Goal: Task Accomplishment & Management: Complete application form

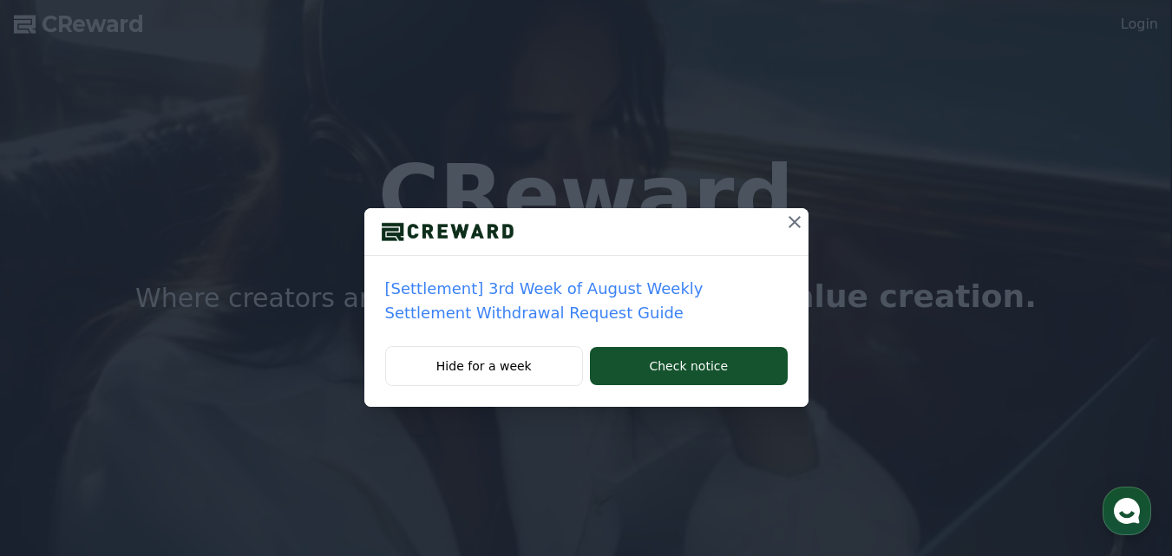
click at [799, 224] on icon at bounding box center [794, 222] width 21 height 21
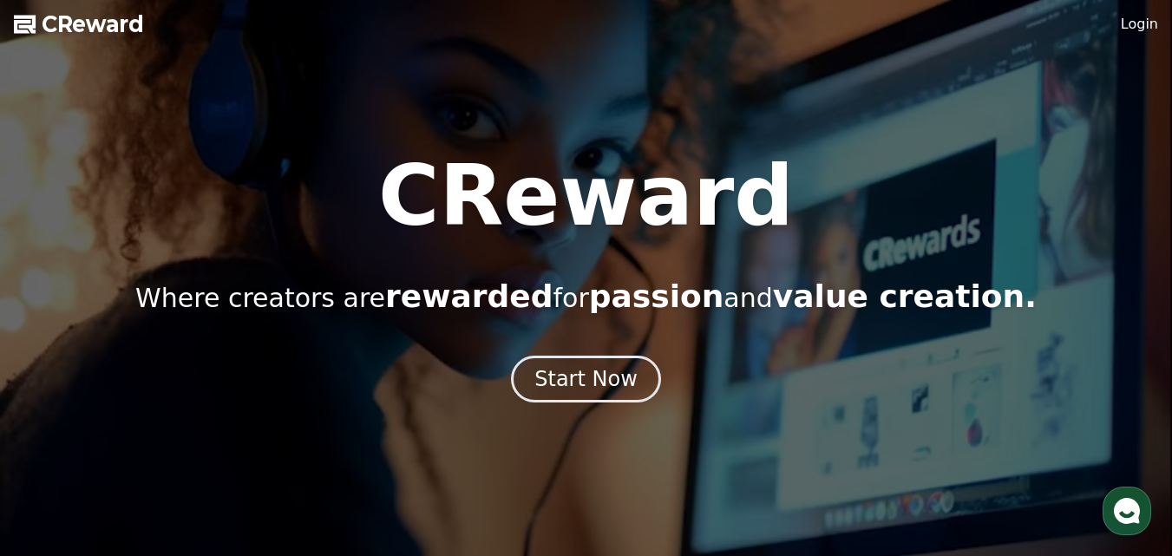
click at [1133, 29] on link "Login" at bounding box center [1139, 24] width 37 height 21
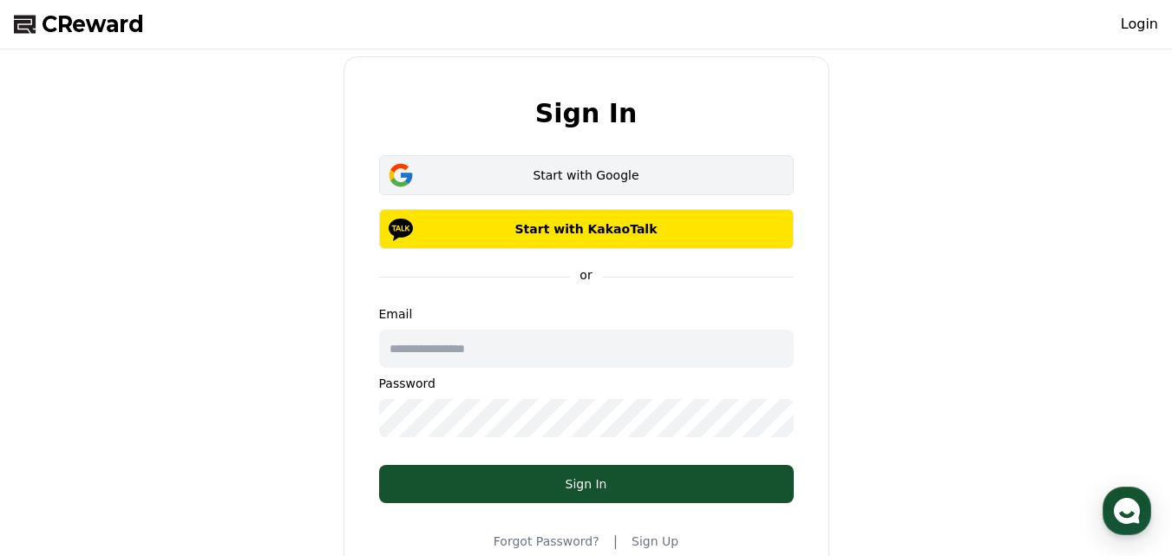
click at [507, 176] on div "Start with Google" at bounding box center [586, 175] width 364 height 17
click at [525, 180] on div "Start with Google" at bounding box center [586, 175] width 364 height 17
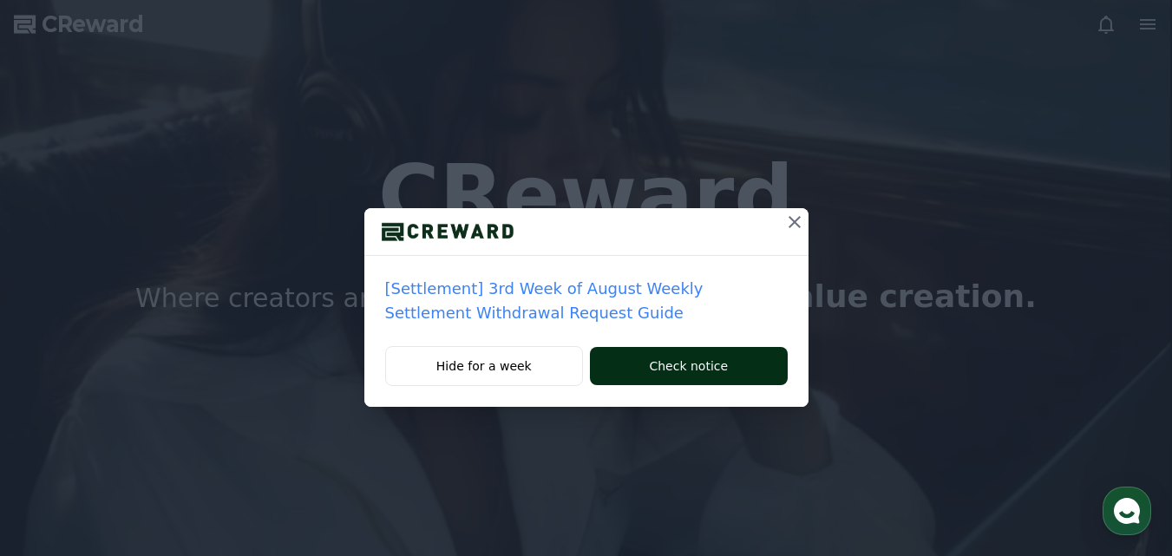
click at [710, 362] on button "Check notice" at bounding box center [688, 366] width 197 height 38
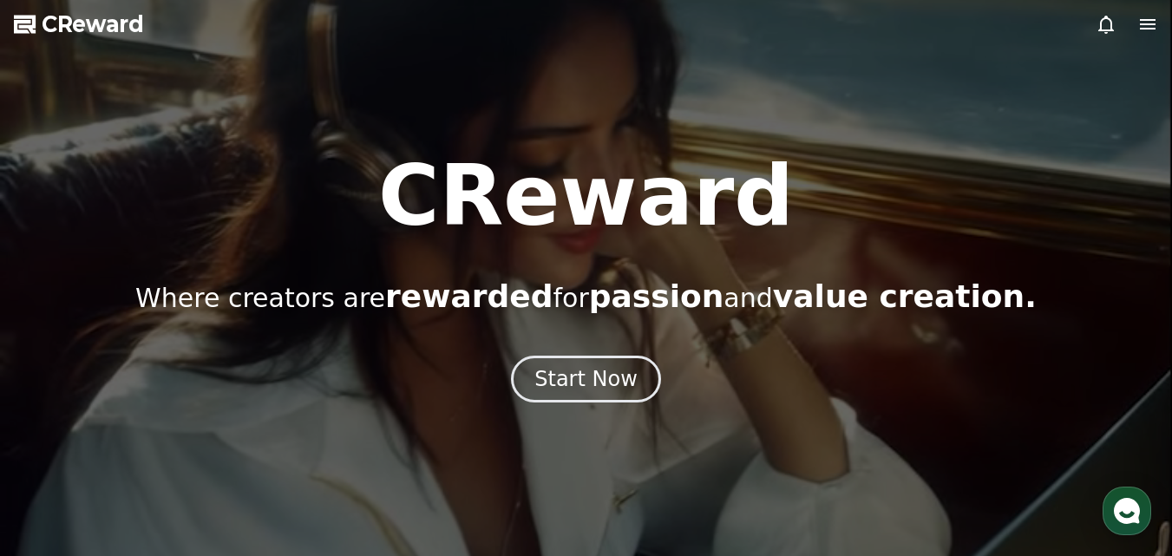
click at [1136, 29] on div at bounding box center [1126, 24] width 62 height 21
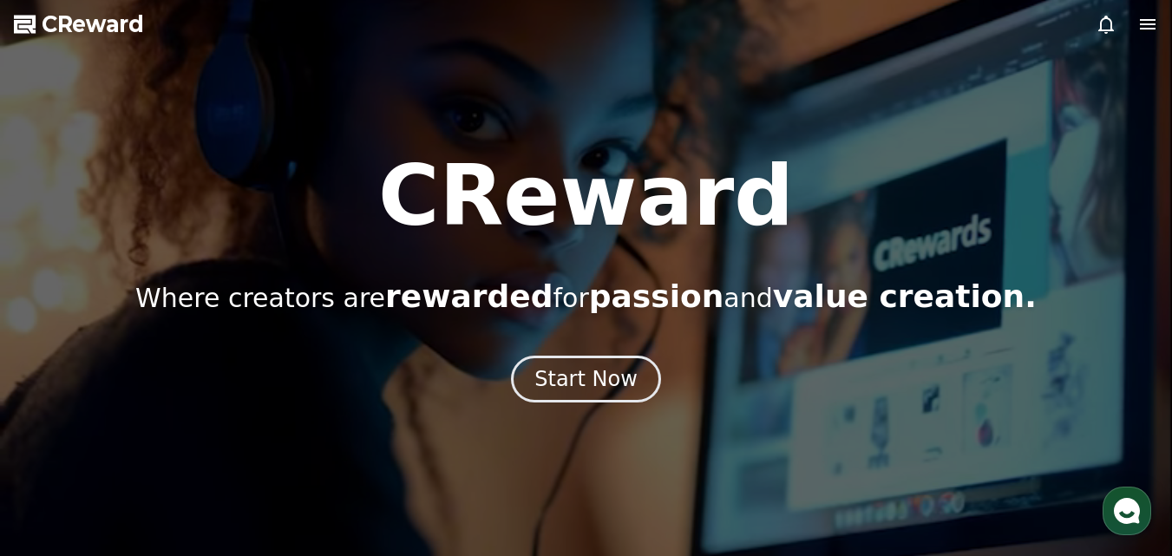
click at [1151, 32] on icon at bounding box center [1147, 24] width 21 height 21
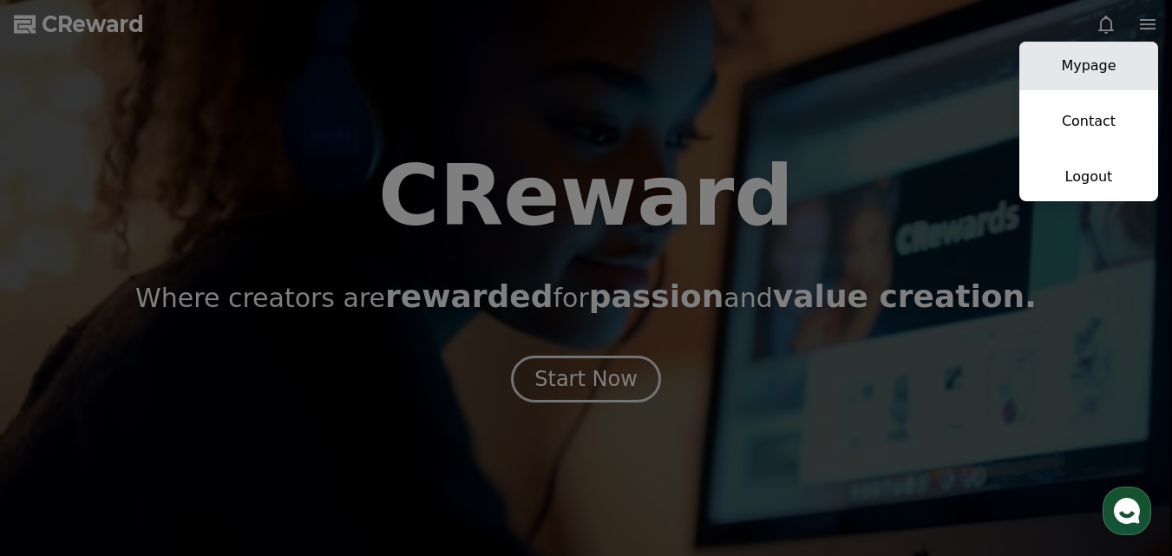
click at [1050, 78] on link "Mypage" at bounding box center [1088, 66] width 139 height 49
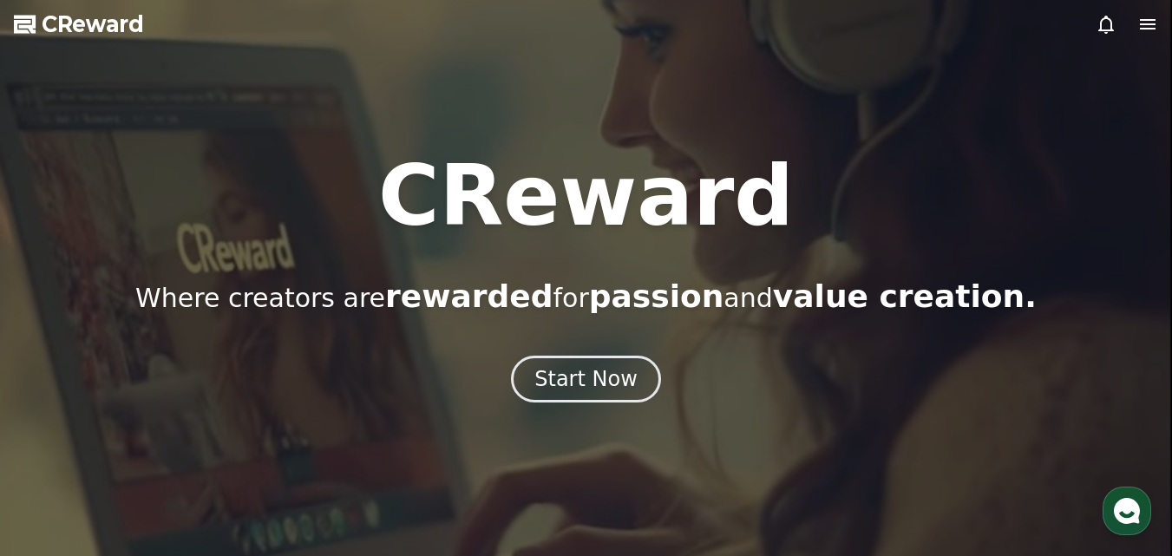
select select "**********"
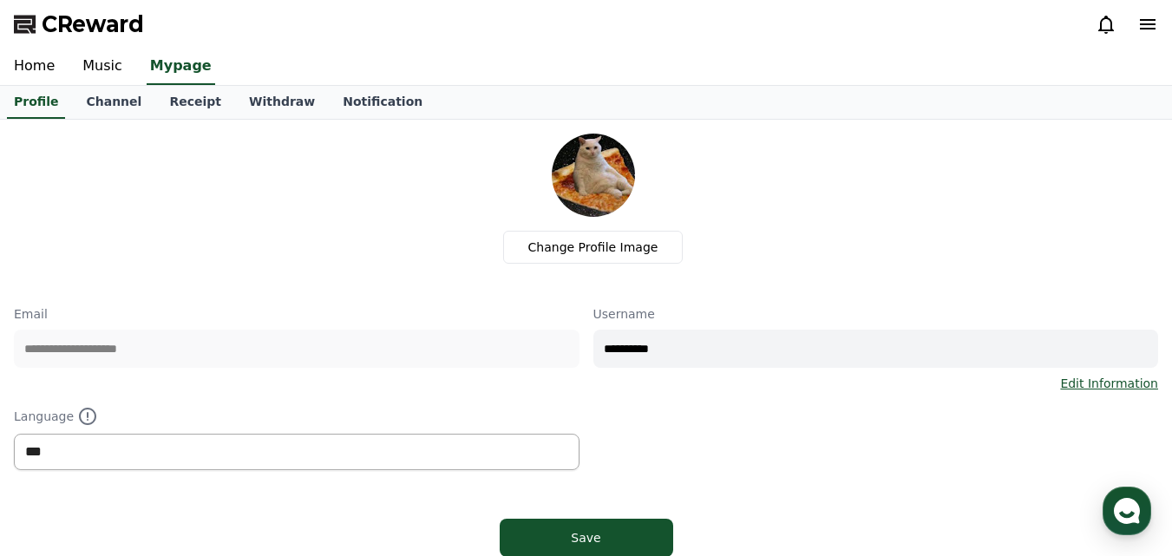
click at [316, 459] on select "*** ******* ***" at bounding box center [297, 452] width 566 height 36
click at [102, 95] on link "Channel" at bounding box center [113, 102] width 83 height 33
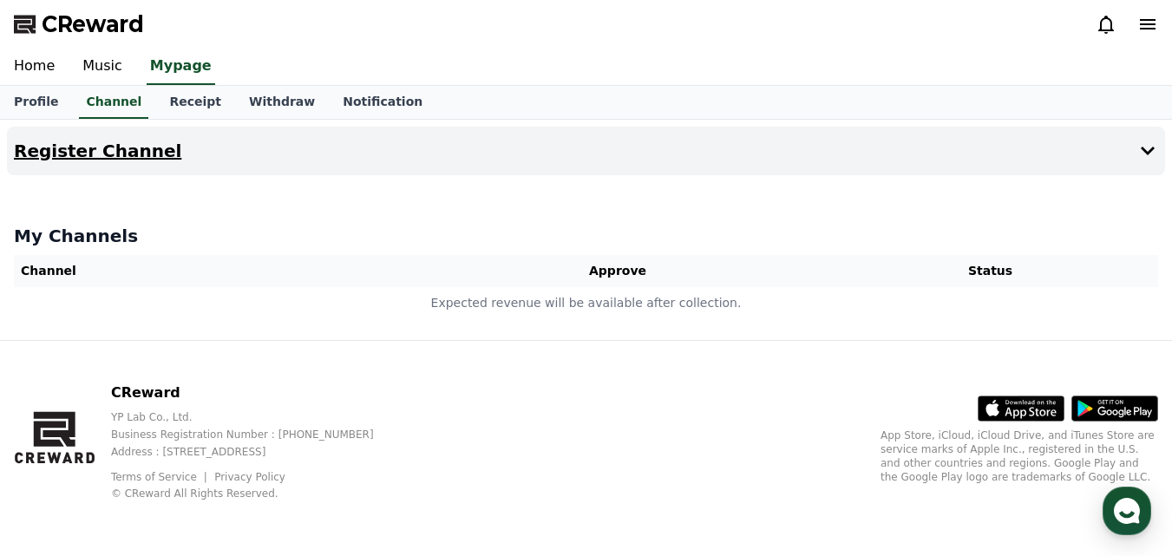
click at [1142, 150] on icon at bounding box center [1148, 151] width 14 height 9
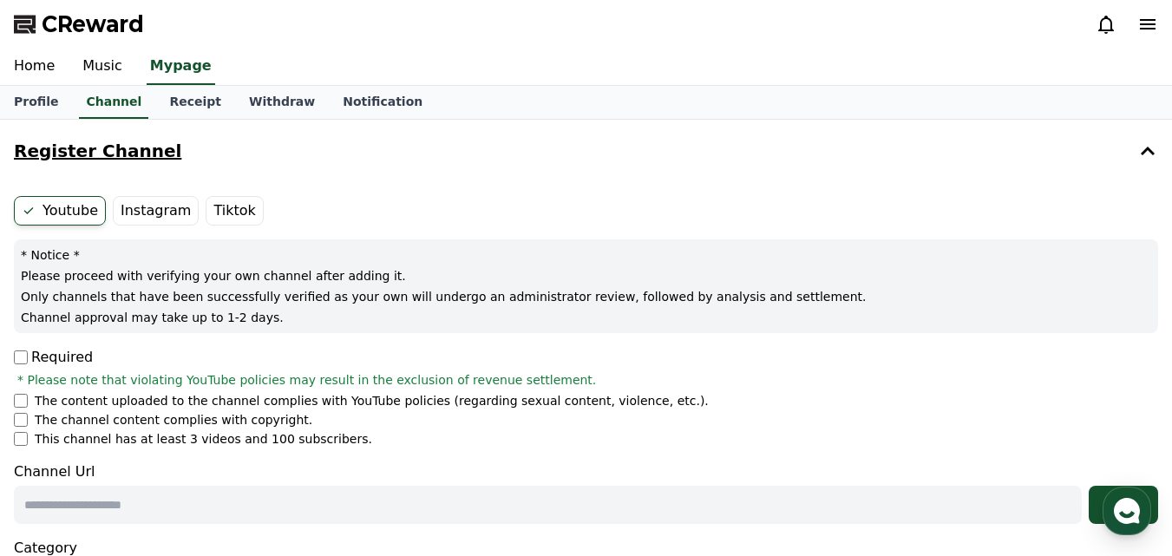
scroll to position [173, 0]
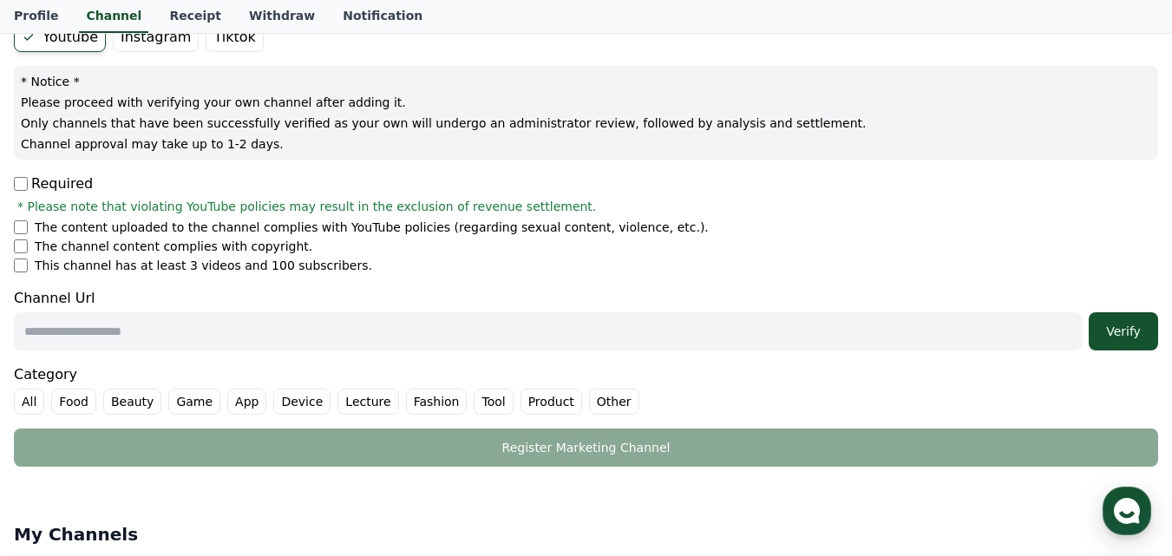
click at [235, 333] on input "text" at bounding box center [548, 331] width 1068 height 38
click at [29, 184] on p "Required" at bounding box center [53, 183] width 79 height 21
click at [27, 235] on li "The content uploaded to the channel complies with YouTube policies (regarding s…" at bounding box center [586, 227] width 1144 height 17
click at [18, 275] on form "Youtube Instagram Tiktok * Notice * Please proceed with verifying your own chan…" at bounding box center [586, 245] width 1144 height 444
click at [33, 265] on li "This channel has at least 3 videos and 100 subscribers." at bounding box center [586, 265] width 1144 height 17
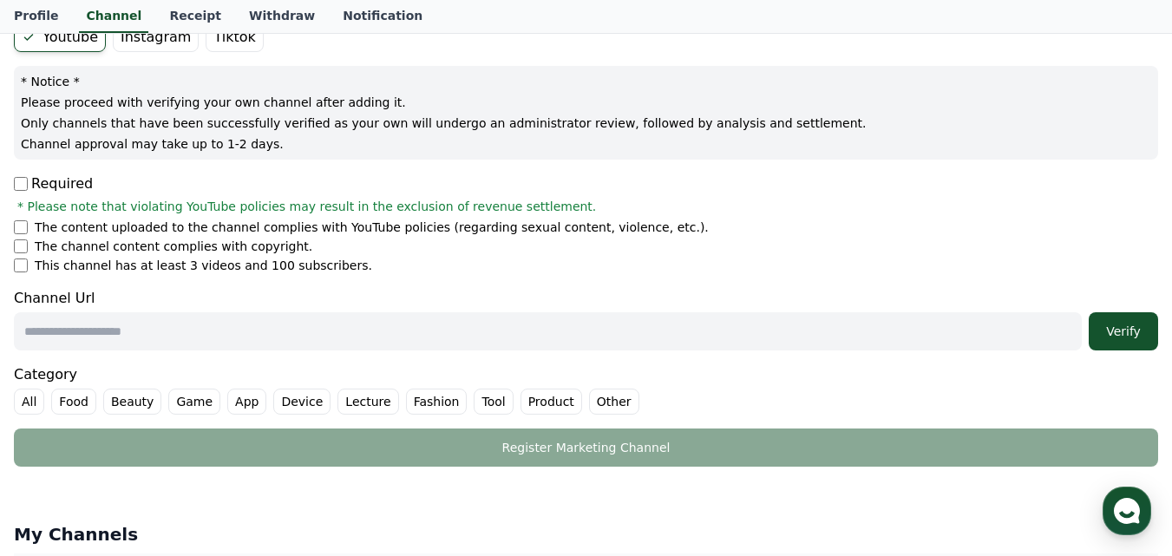
drag, startPoint x: 401, startPoint y: 238, endPoint x: 544, endPoint y: 218, distance: 144.5
click at [544, 218] on div "Required * Please note that violating YouTube policies may result in the exclus…" at bounding box center [586, 223] width 1144 height 101
click at [544, 217] on div "Required * Please note that violating YouTube policies may result in the exclus…" at bounding box center [586, 223] width 1144 height 101
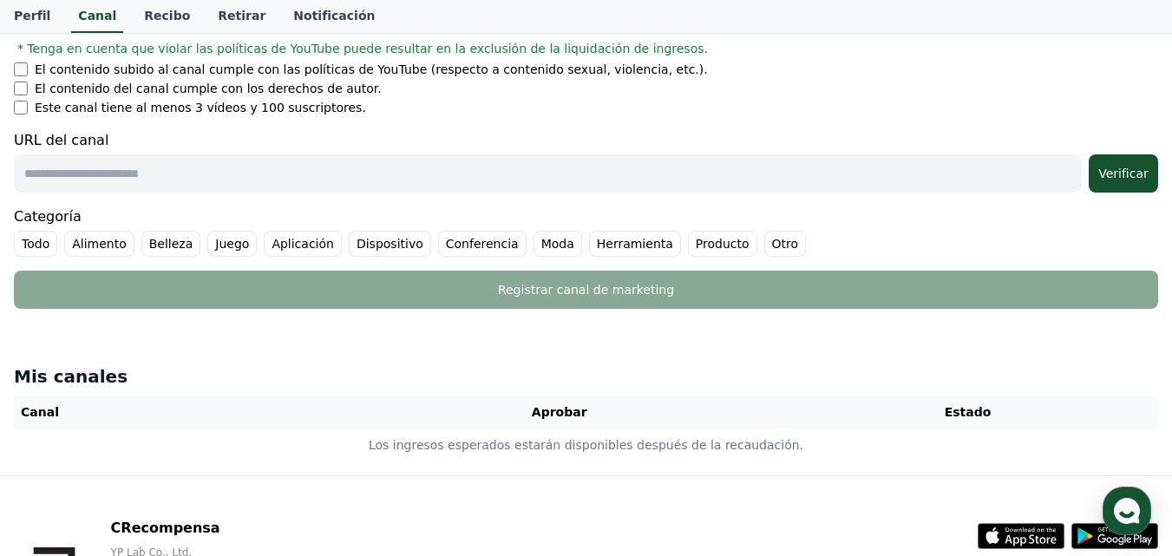
scroll to position [347, 0]
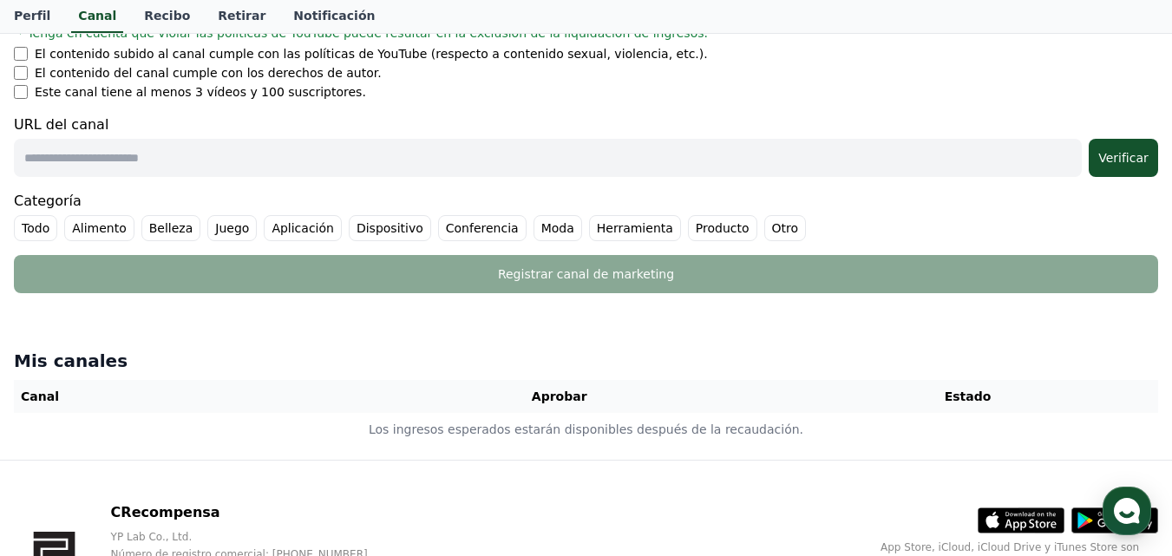
click at [162, 164] on input "text" at bounding box center [548, 158] width 1068 height 38
paste input "**********"
type input "**********"
click at [1141, 171] on button "Verificar" at bounding box center [1123, 158] width 69 height 38
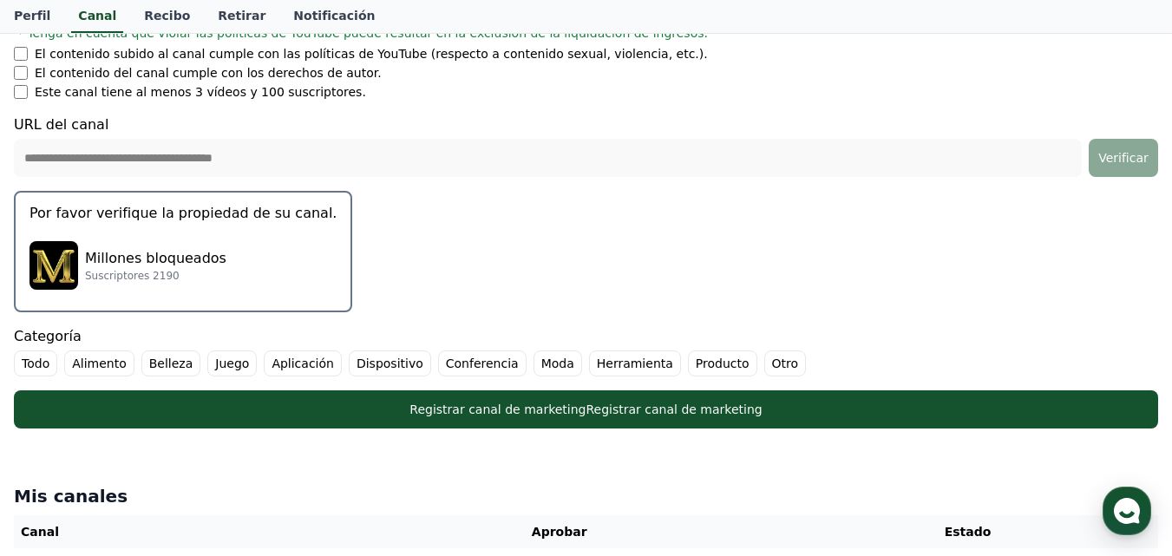
click at [184, 259] on font "Millones bloqueados" at bounding box center [155, 258] width 141 height 16
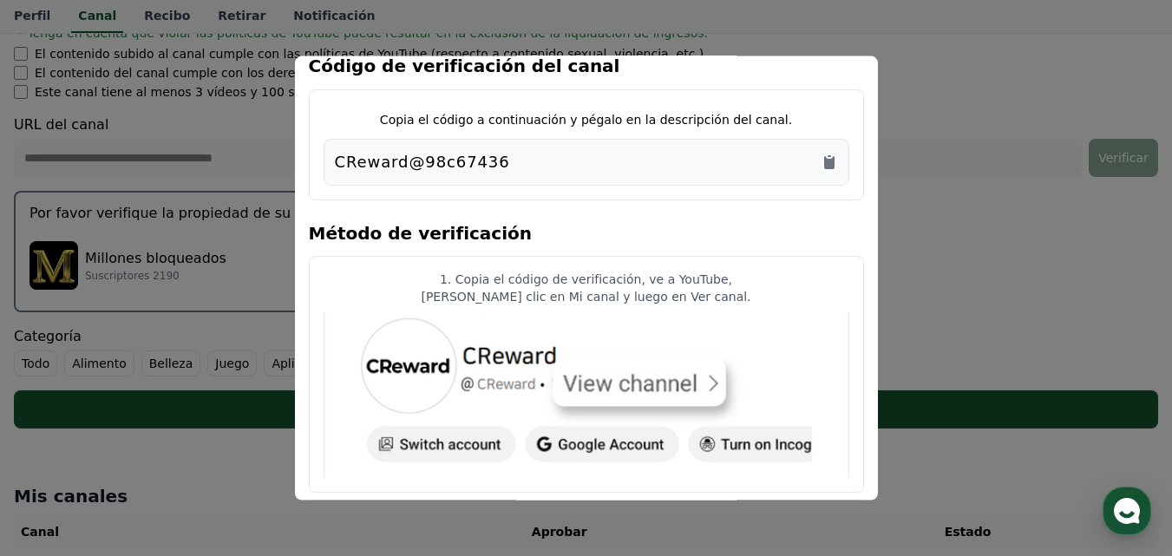
scroll to position [0, 0]
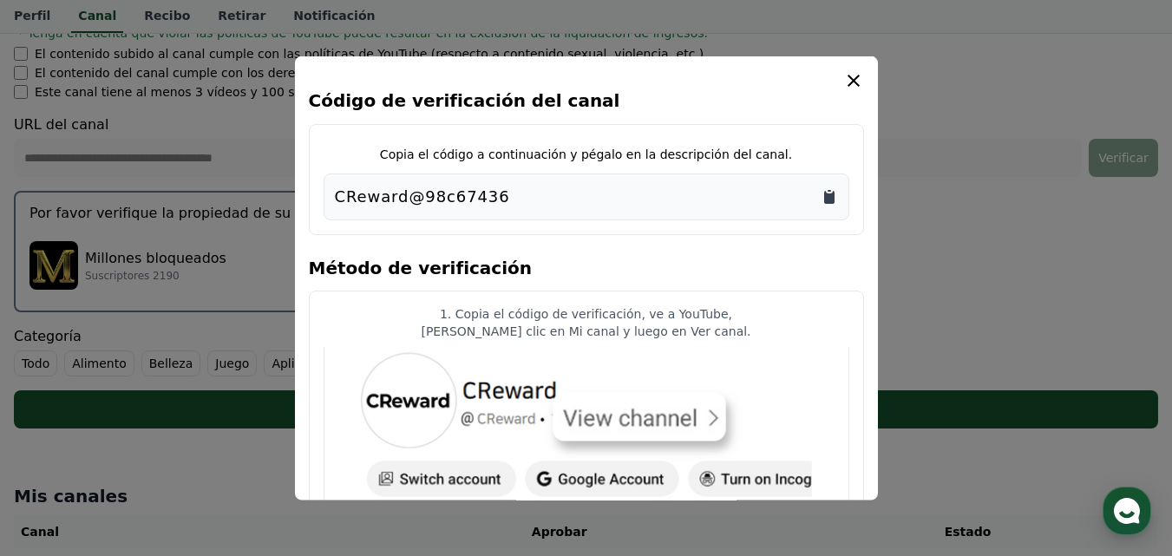
click at [828, 194] on icon "Copiar al portapapeles" at bounding box center [829, 196] width 10 height 13
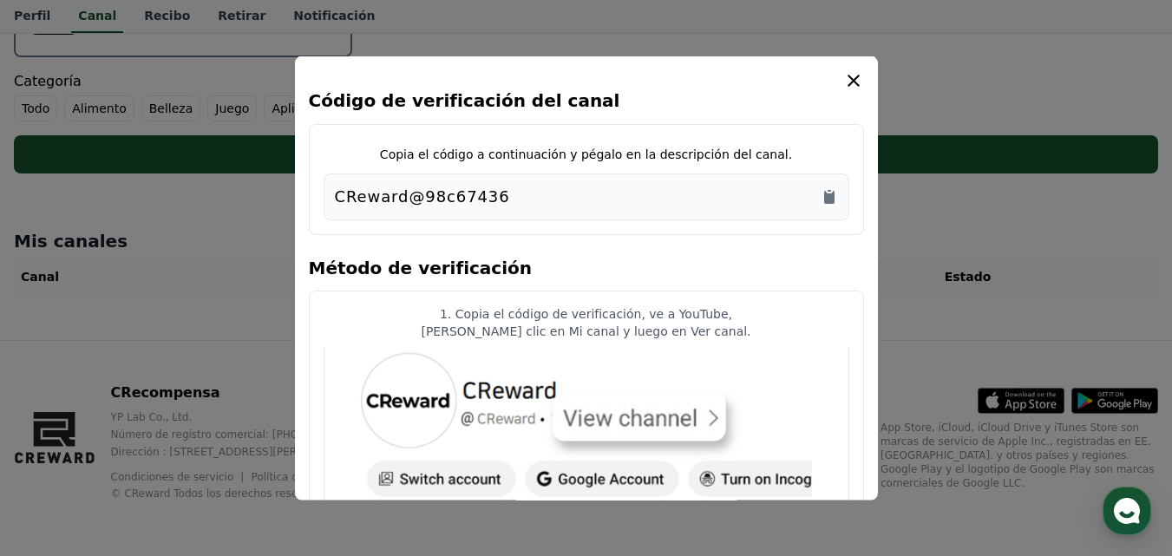
scroll to position [974, 0]
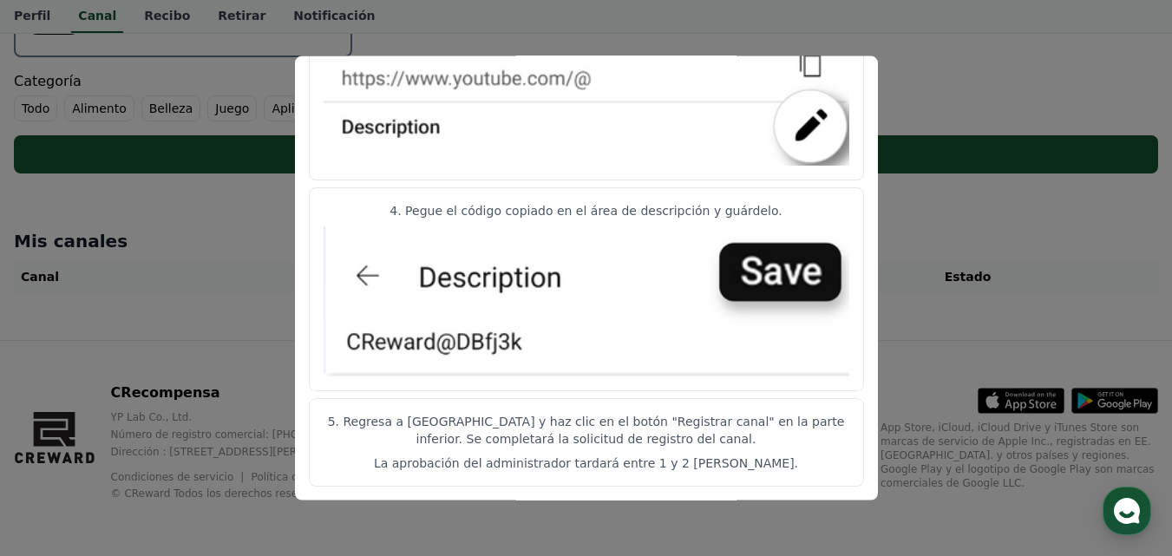
click at [774, 272] on img "modal" at bounding box center [587, 301] width 526 height 151
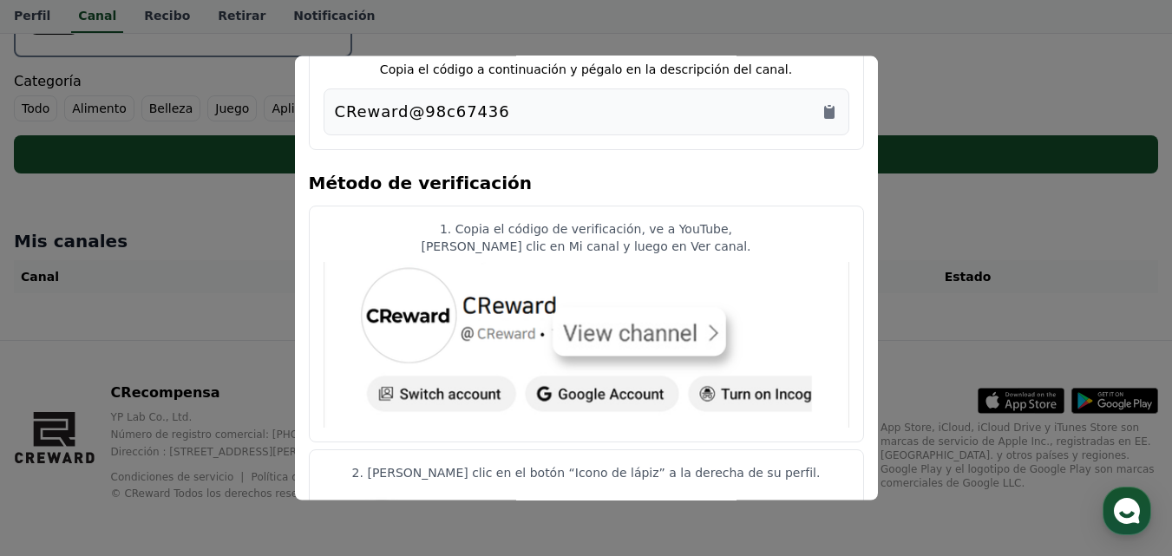
scroll to position [0, 0]
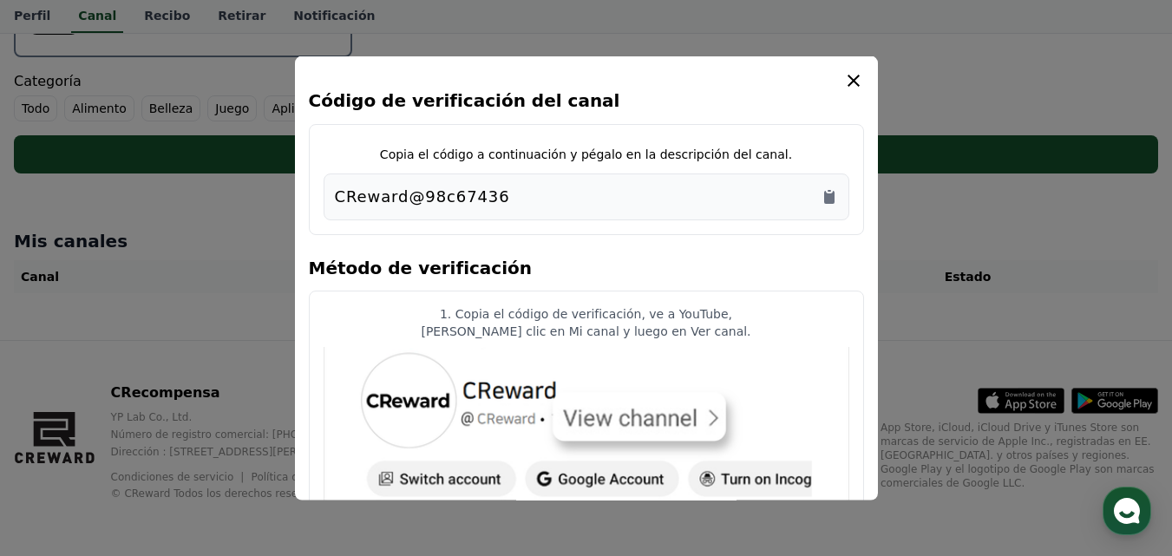
click at [845, 75] on icon "modal" at bounding box center [853, 79] width 21 height 21
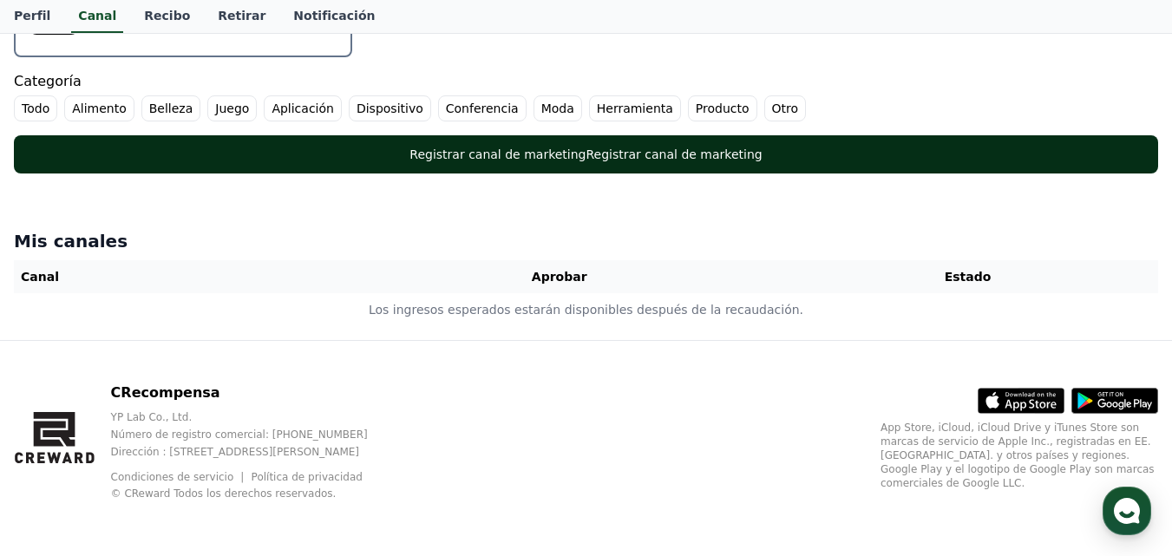
scroll to position [432, 0]
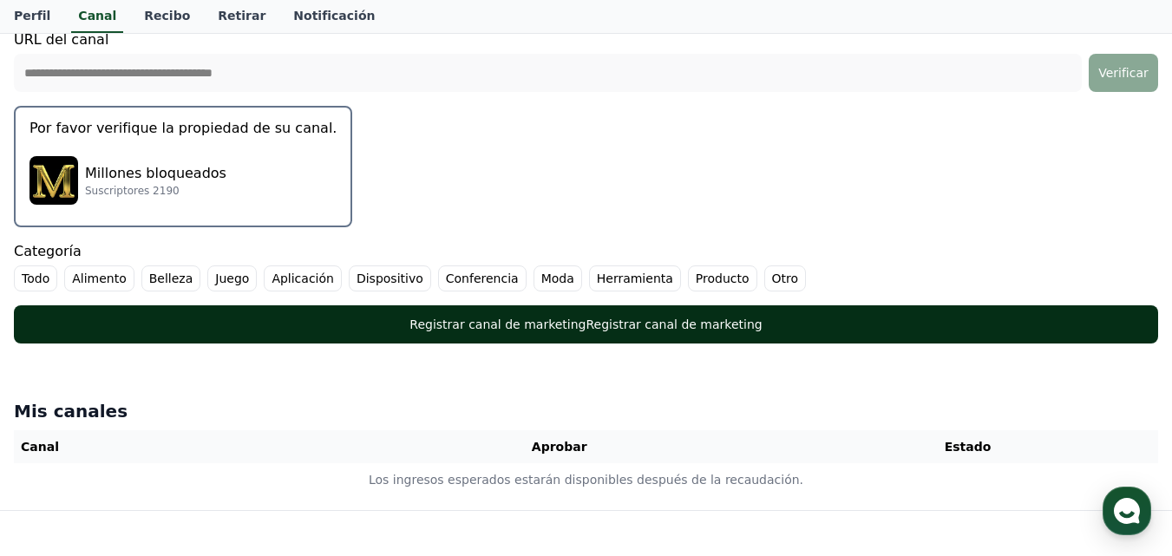
click at [700, 328] on font "Registrar canal de marketing" at bounding box center [674, 324] width 176 height 14
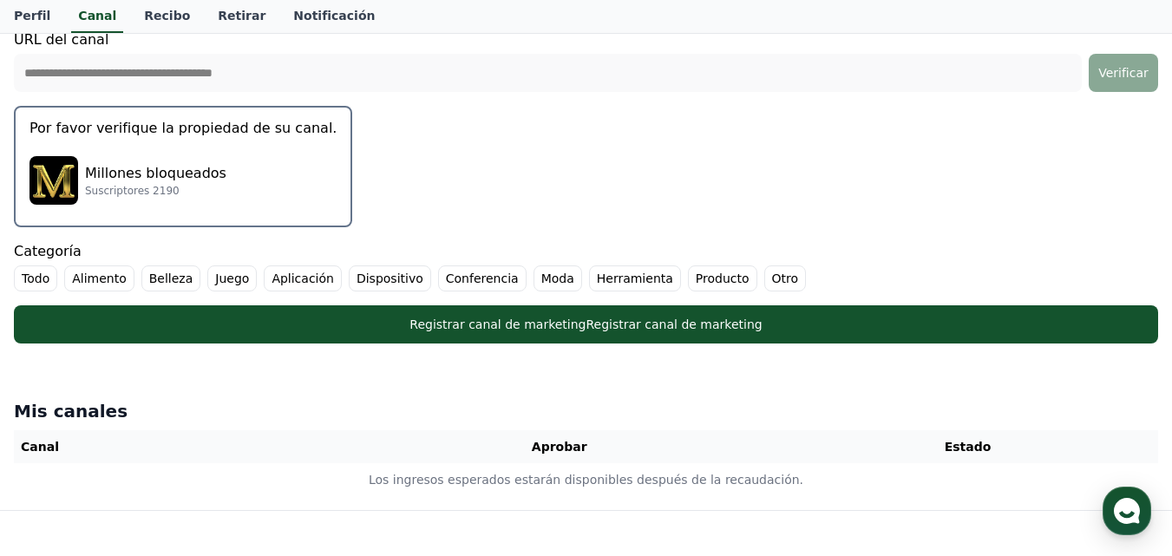
click at [23, 279] on font "Todo" at bounding box center [36, 278] width 28 height 14
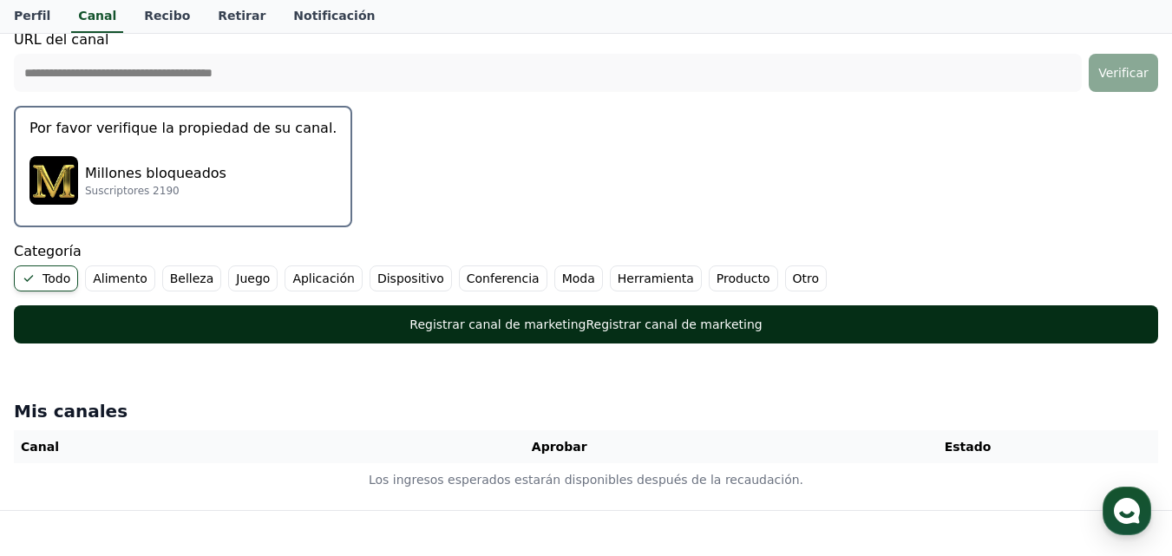
click at [579, 305] on button "Registrar canal de marketing Registrar canal de marketing" at bounding box center [586, 324] width 1144 height 38
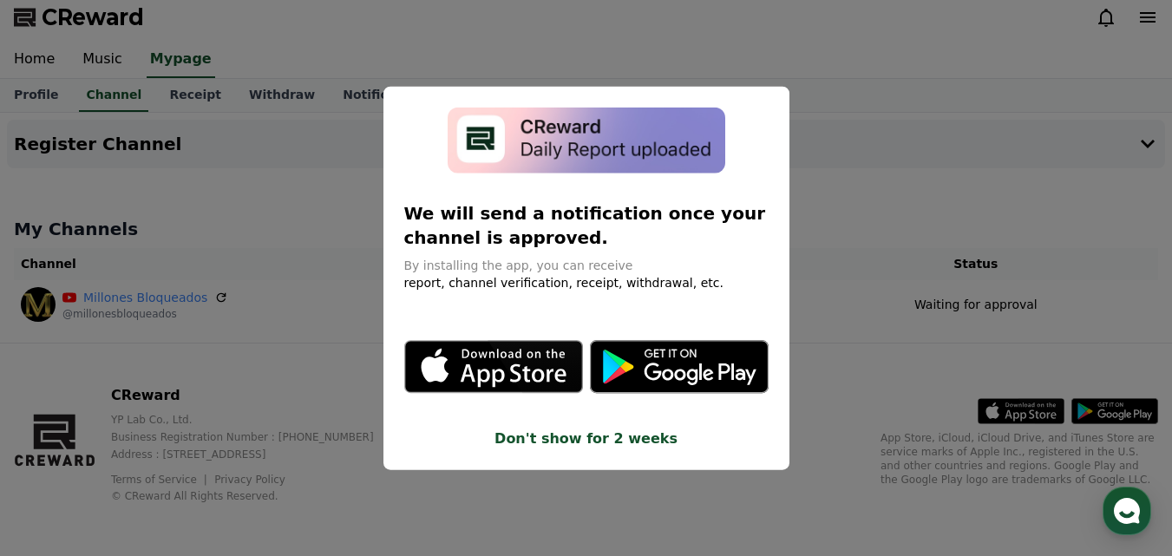
click at [657, 443] on button "Don't show for 2 weeks" at bounding box center [586, 438] width 364 height 21
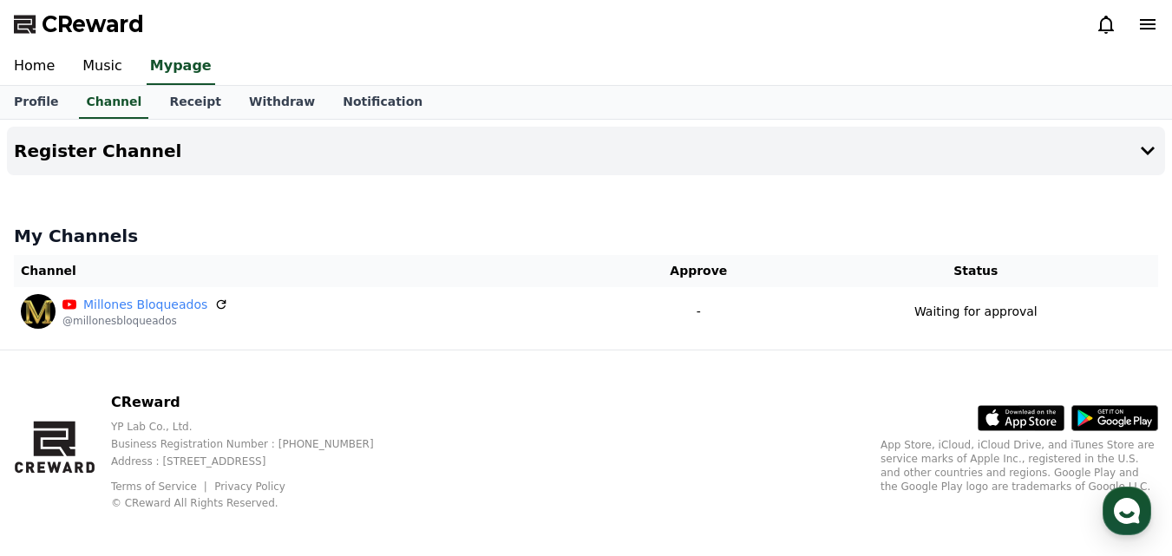
drag, startPoint x: 0, startPoint y: 134, endPoint x: 820, endPoint y: 17, distance: 828.0
click at [820, 17] on div "CReward" at bounding box center [586, 24] width 1172 height 49
click at [88, 62] on link "Music" at bounding box center [103, 67] width 68 height 36
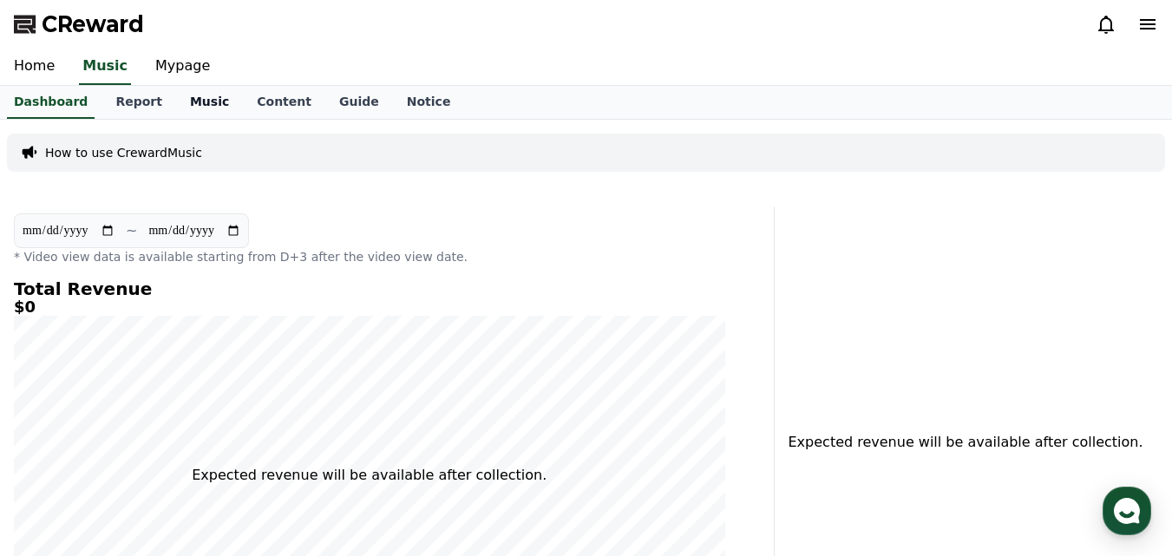
click at [186, 100] on link "Music" at bounding box center [209, 102] width 67 height 33
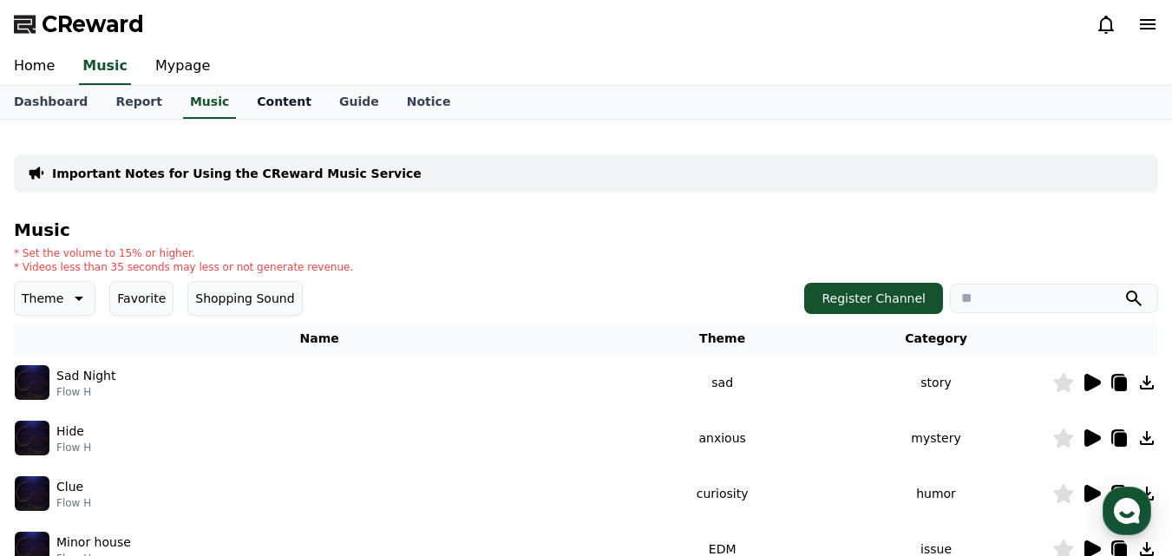
click at [252, 107] on link "Content" at bounding box center [284, 102] width 82 height 33
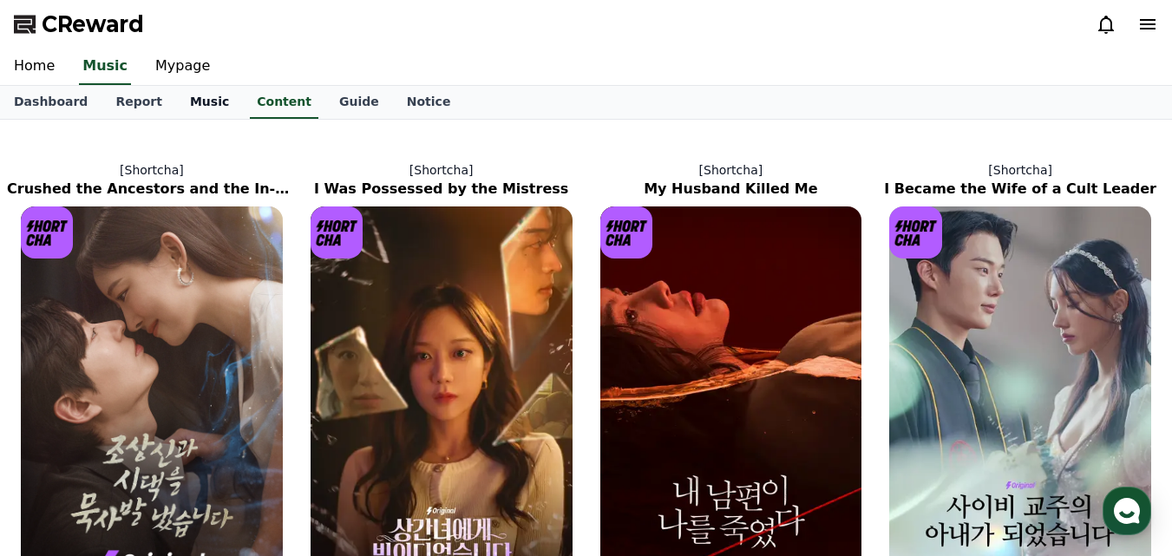
click at [178, 98] on link "Music" at bounding box center [209, 102] width 67 height 33
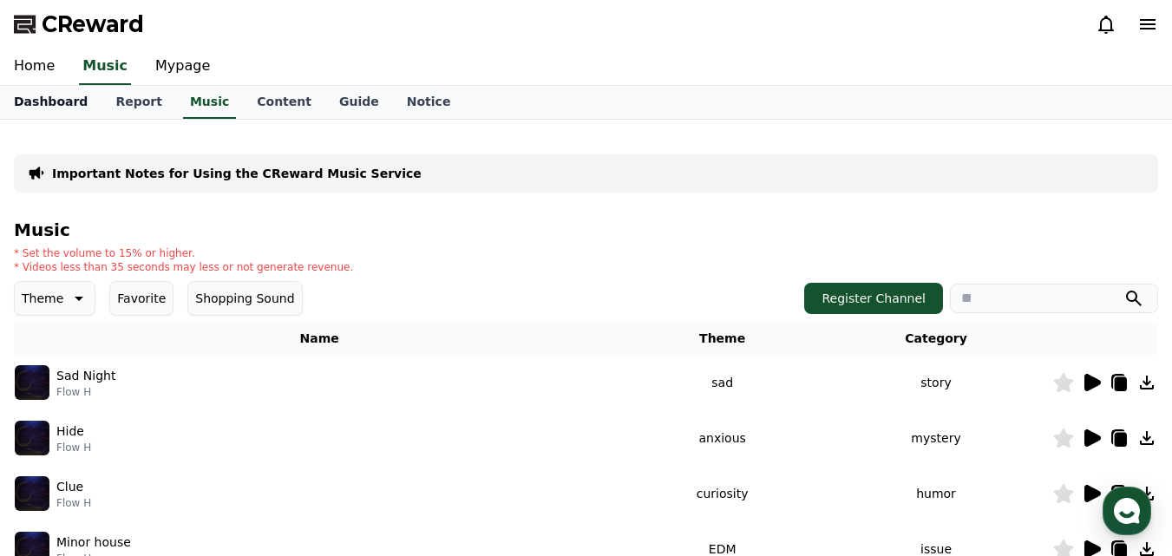
click at [33, 98] on link "Dashboard" at bounding box center [50, 102] width 101 height 33
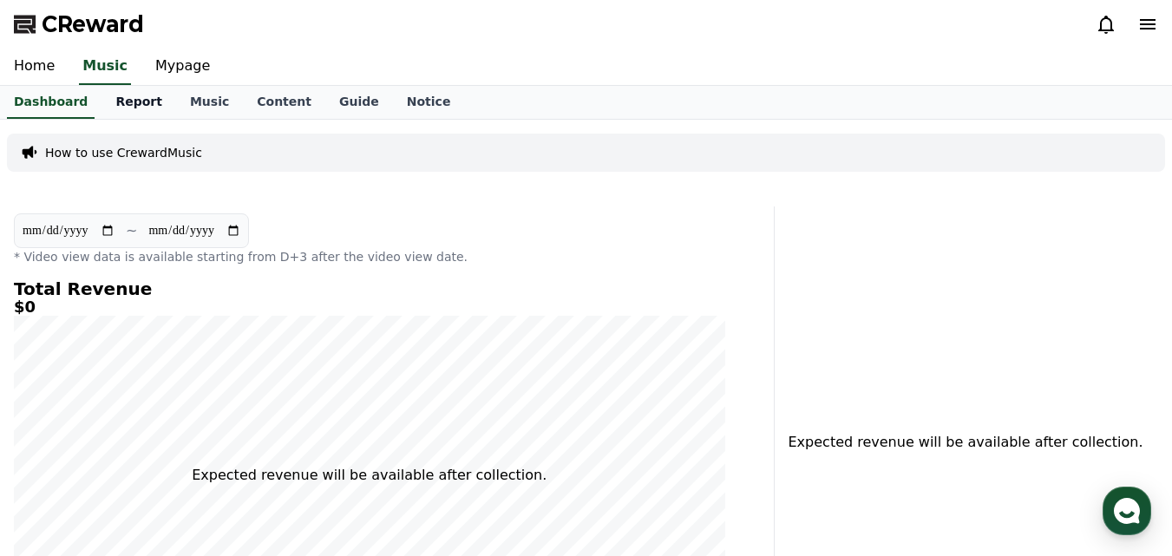
click at [125, 94] on link "Report" at bounding box center [138, 102] width 75 height 33
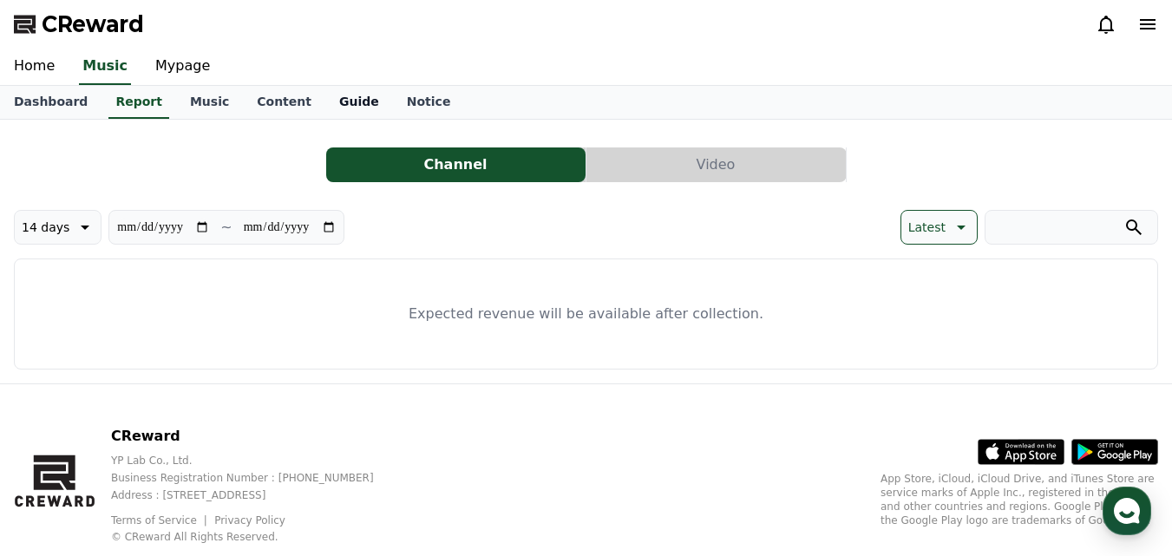
click at [325, 99] on link "Guide" at bounding box center [359, 102] width 68 height 33
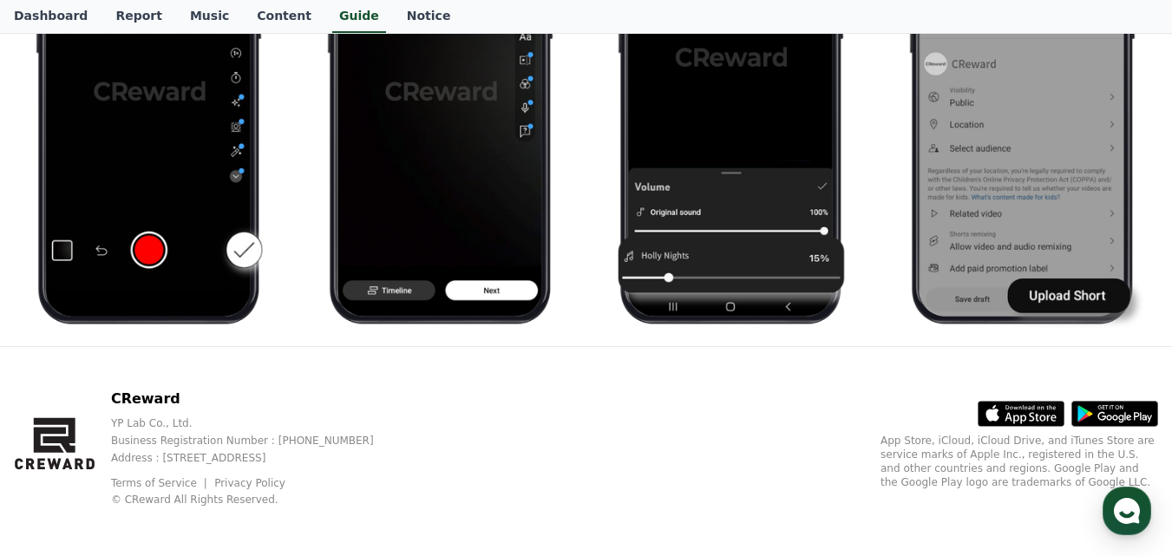
scroll to position [1030, 0]
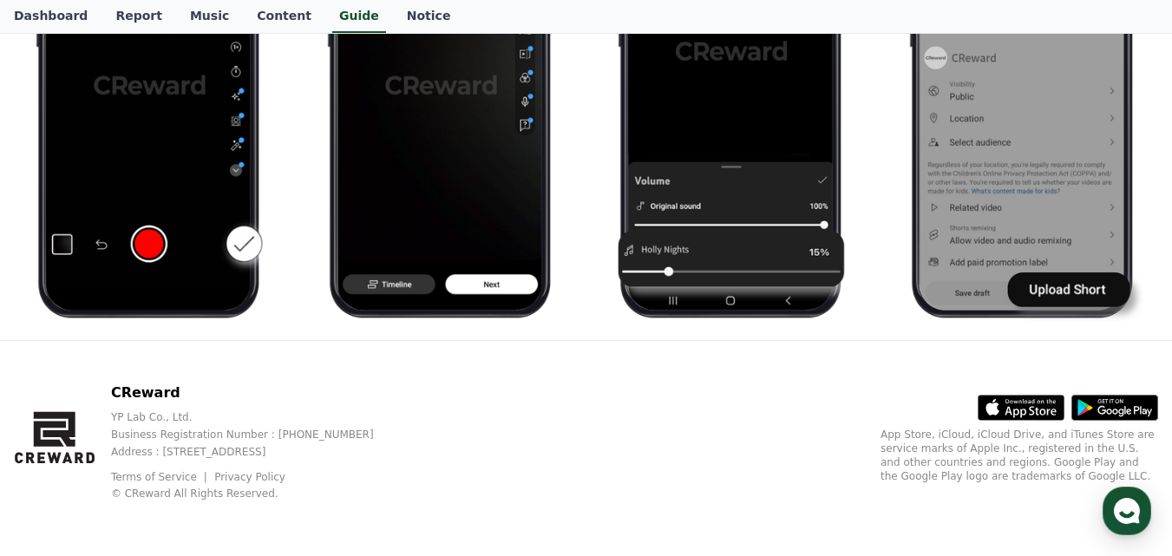
drag, startPoint x: 751, startPoint y: 278, endPoint x: 520, endPoint y: 373, distance: 249.3
click at [520, 373] on div "CReward YP Lab Co., Ltd. Business Registration Number : 655-81-03655 Address : …" at bounding box center [586, 448] width 1172 height 215
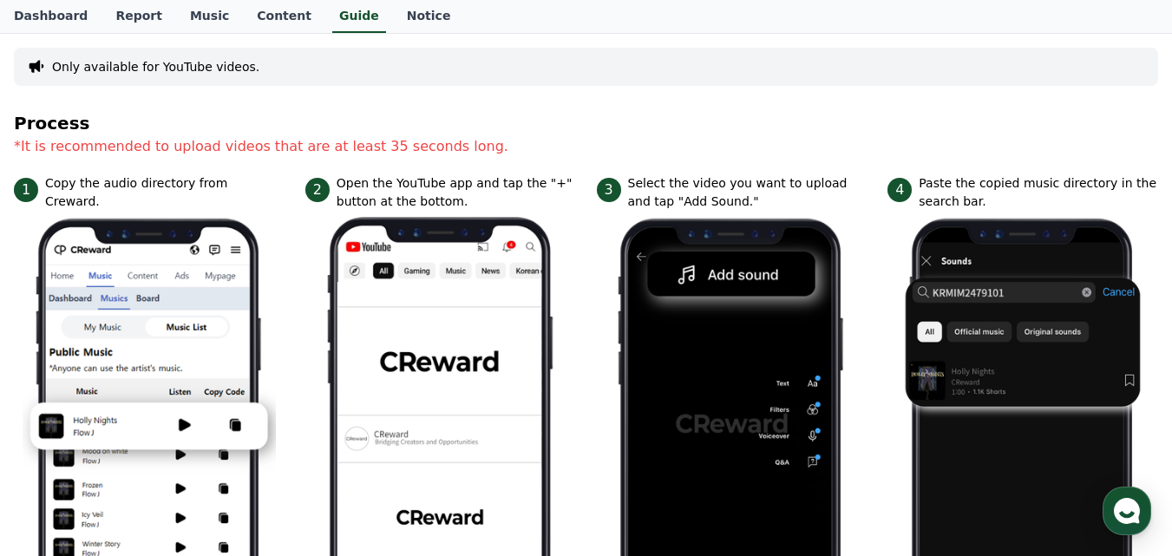
scroll to position [0, 0]
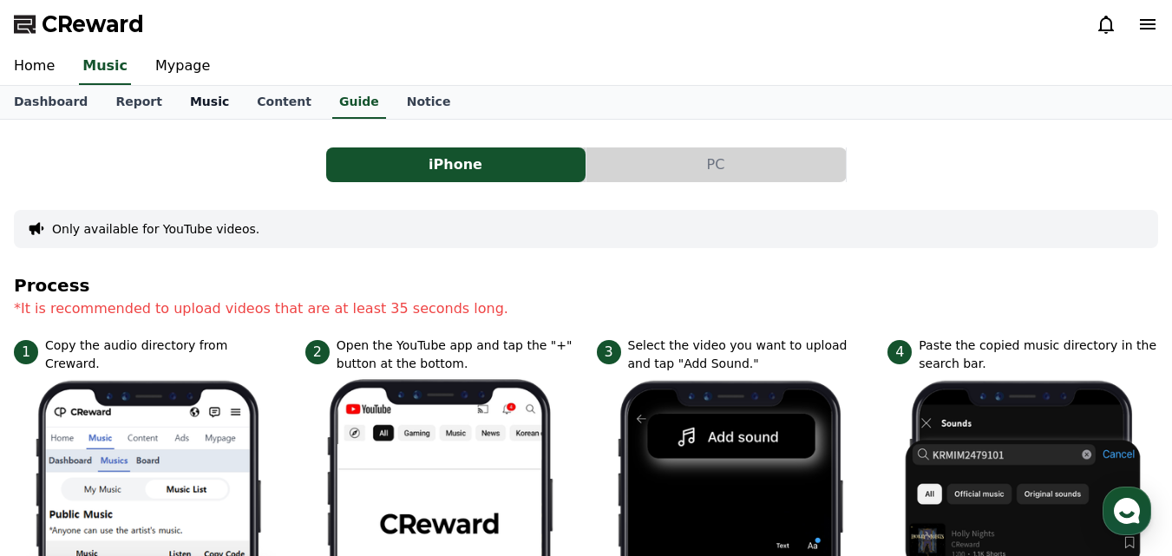
click at [180, 100] on link "Music" at bounding box center [209, 102] width 67 height 33
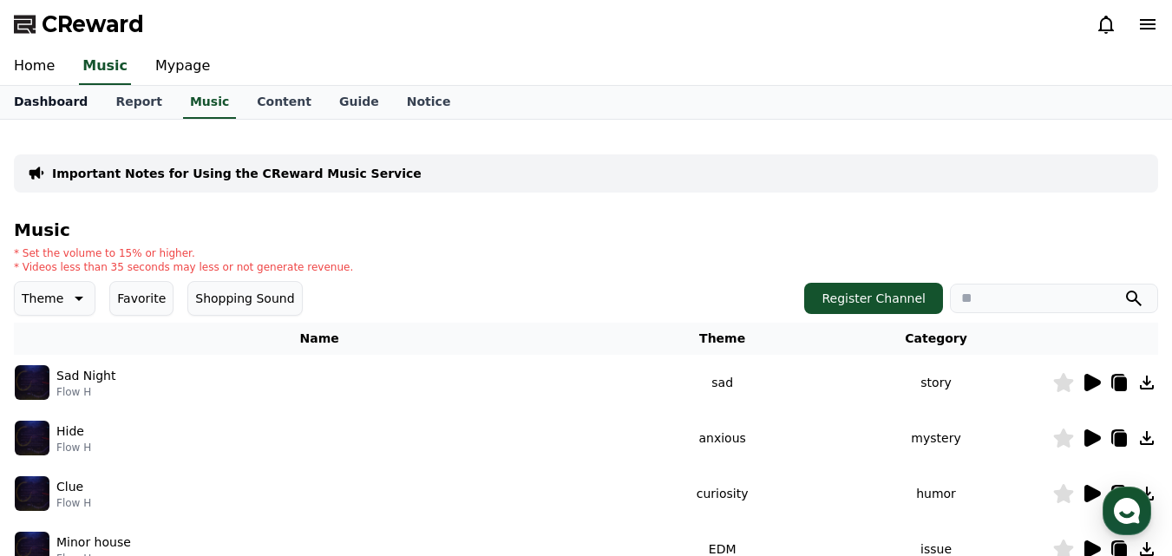
click at [51, 101] on link "Dashboard" at bounding box center [50, 102] width 101 height 33
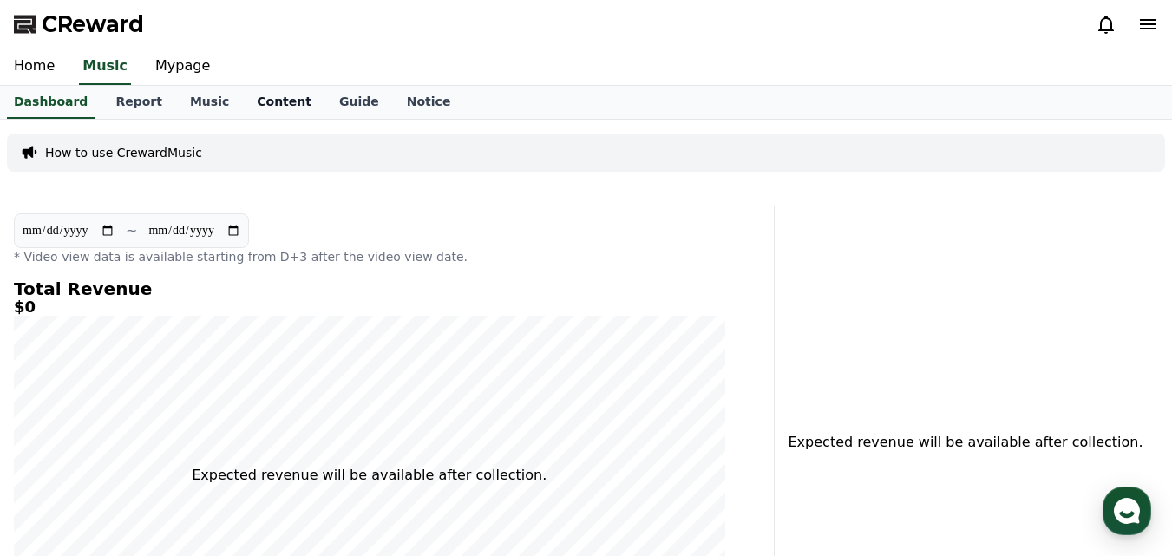
click at [267, 102] on link "Content" at bounding box center [284, 102] width 82 height 33
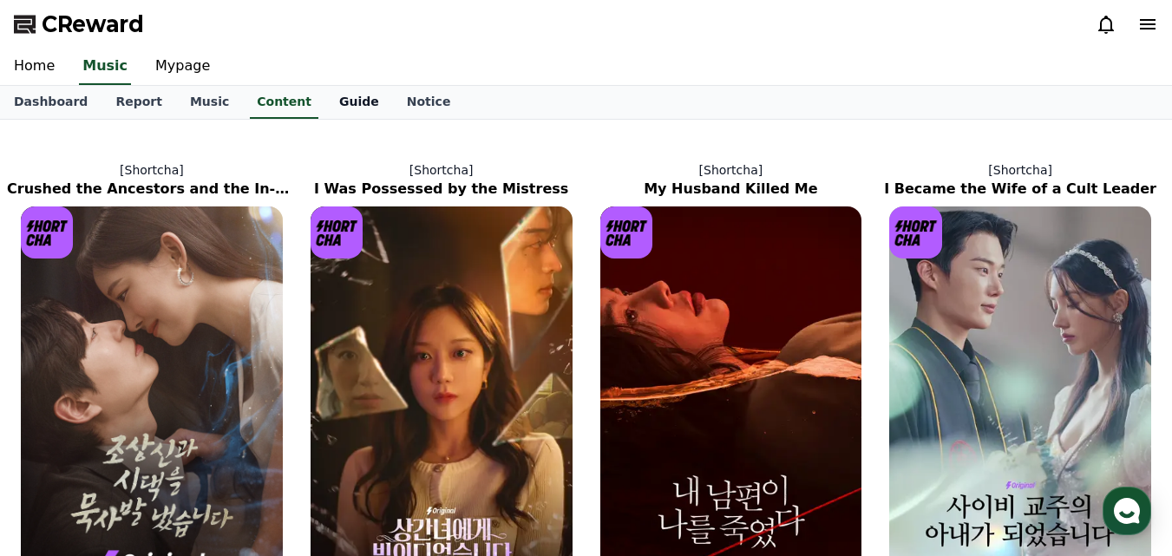
click at [325, 103] on link "Guide" at bounding box center [359, 102] width 68 height 33
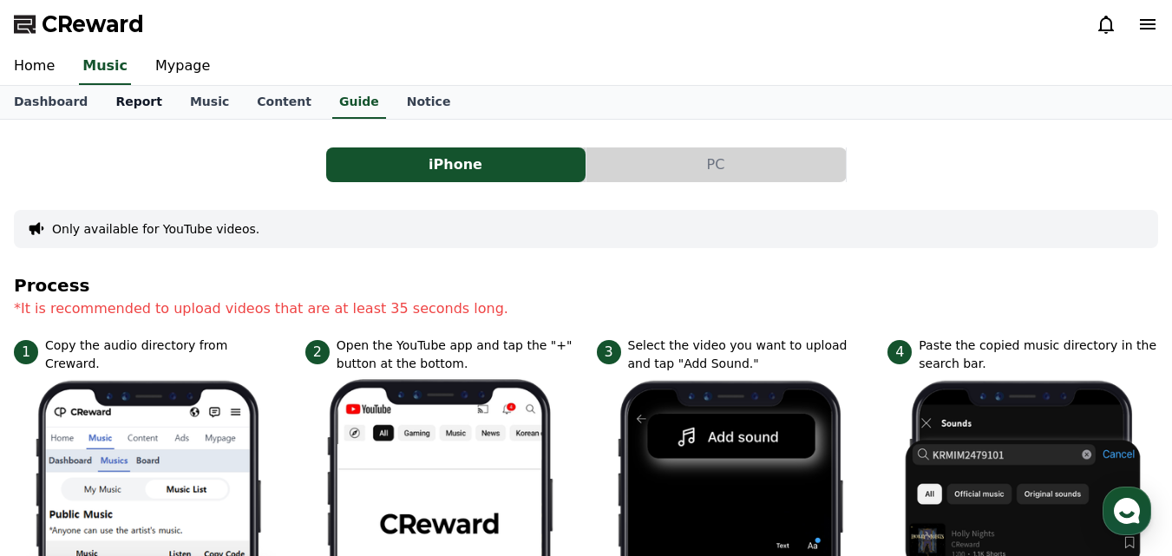
click at [147, 91] on link "Report" at bounding box center [138, 102] width 75 height 33
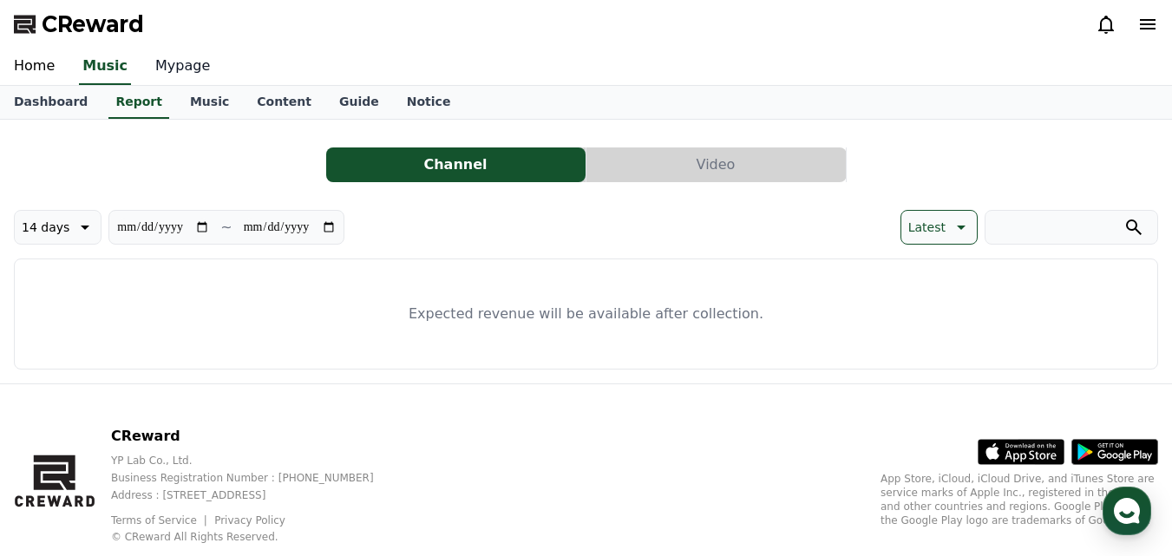
click at [158, 70] on link "Mypage" at bounding box center [182, 67] width 82 height 36
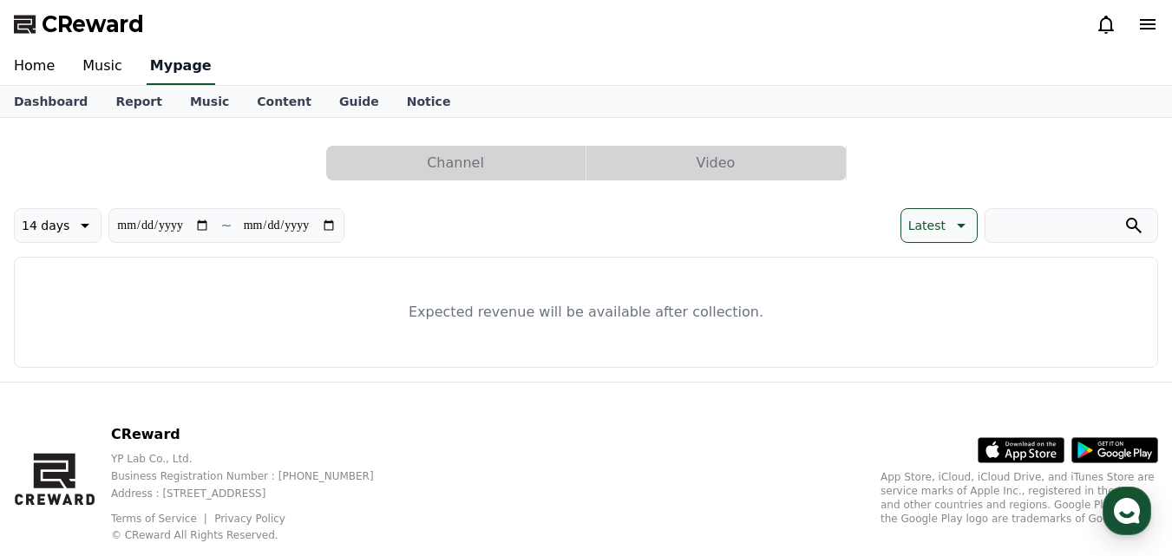
select select "**********"
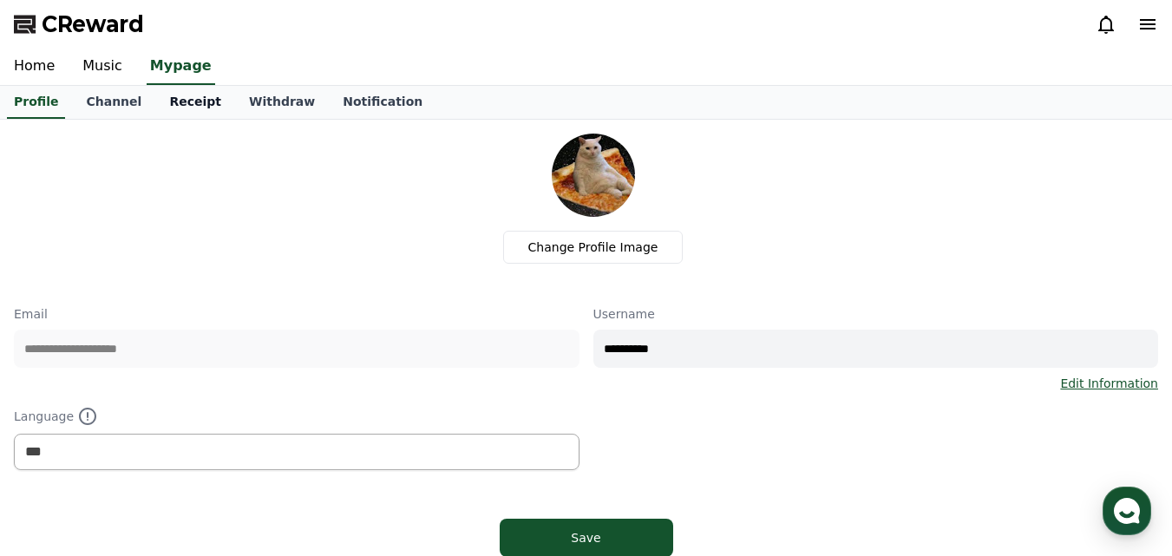
click at [157, 109] on link "Receipt" at bounding box center [195, 102] width 80 height 33
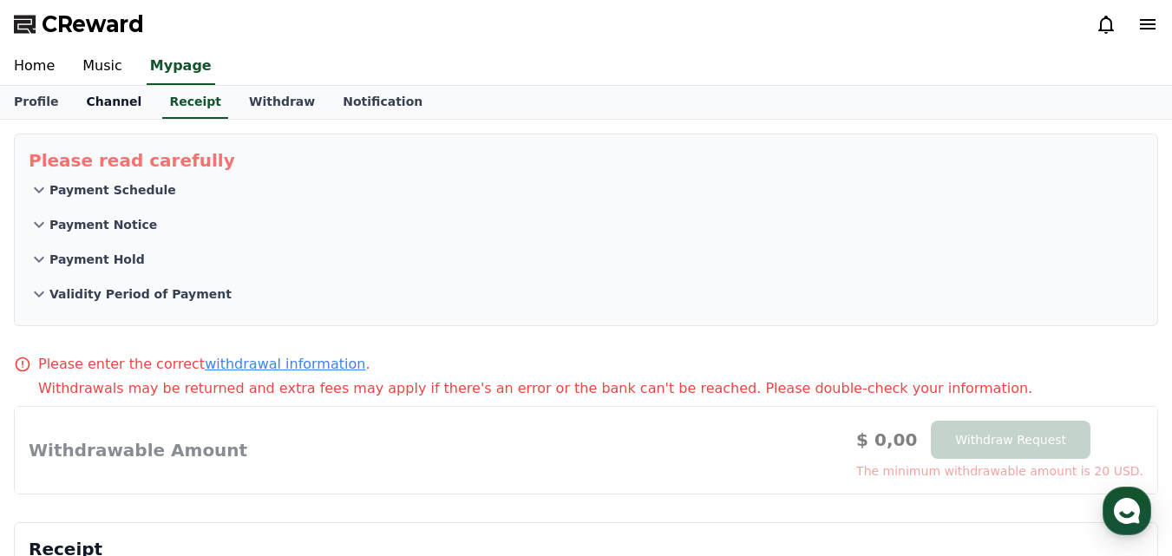
click at [104, 106] on link "Channel" at bounding box center [113, 102] width 83 height 33
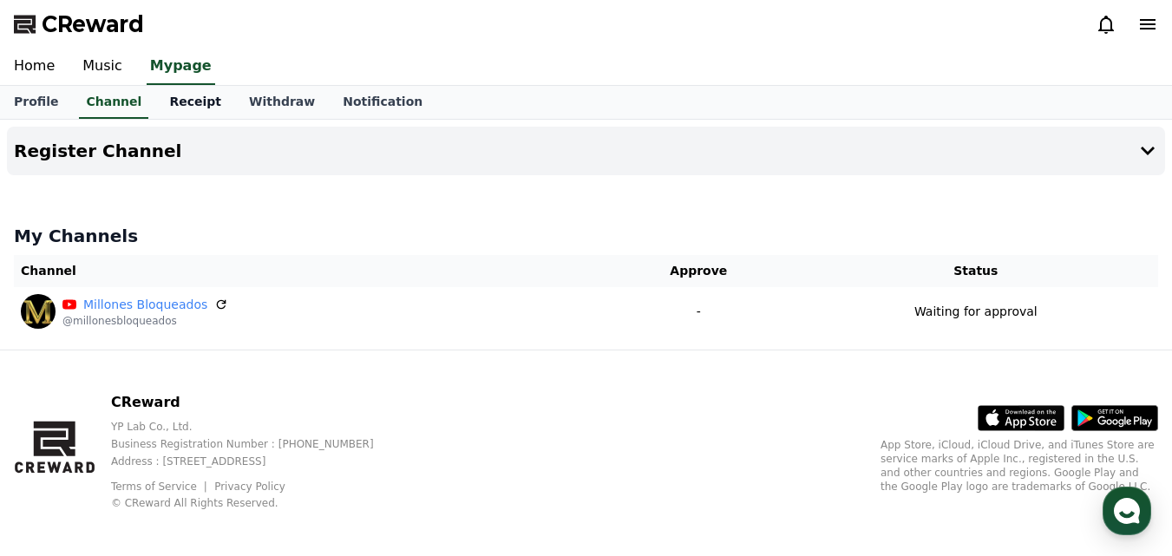
click at [185, 101] on link "Receipt" at bounding box center [195, 102] width 80 height 33
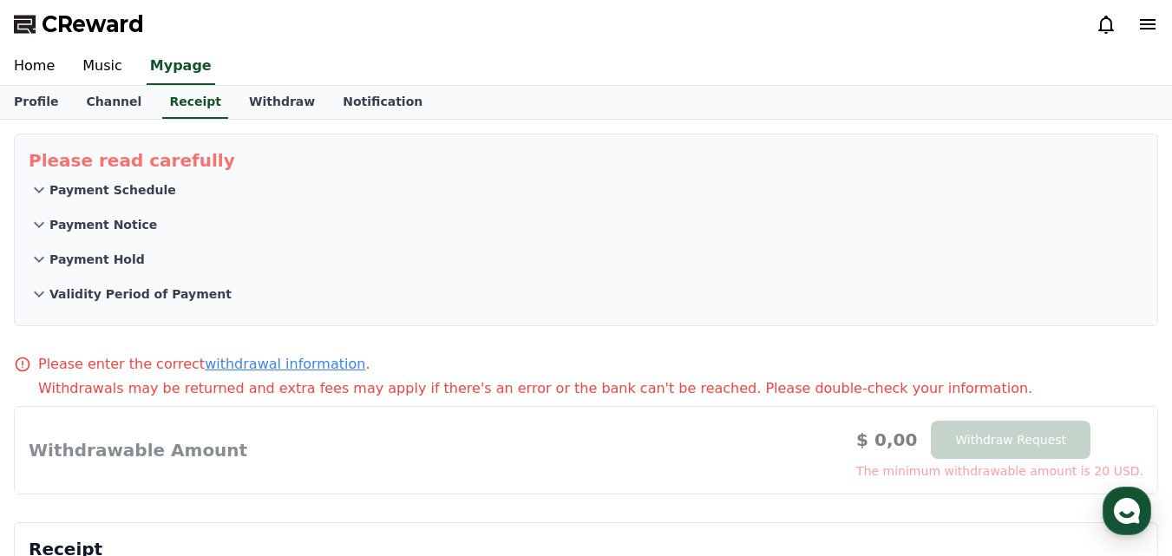
click at [53, 185] on p "Payment Schedule" at bounding box center [112, 189] width 127 height 17
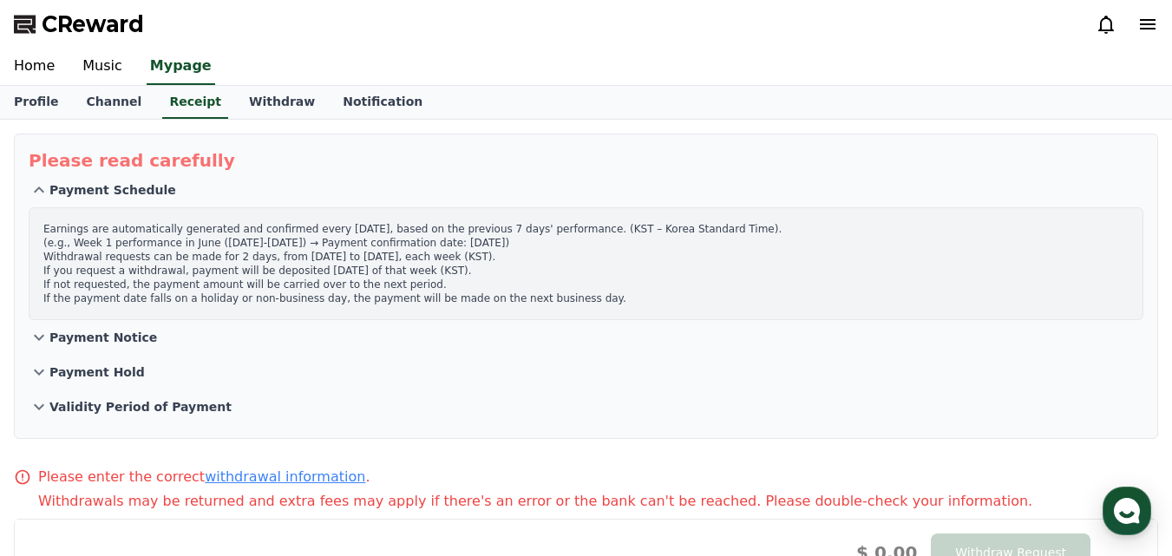
click at [42, 190] on icon at bounding box center [39, 190] width 21 height 21
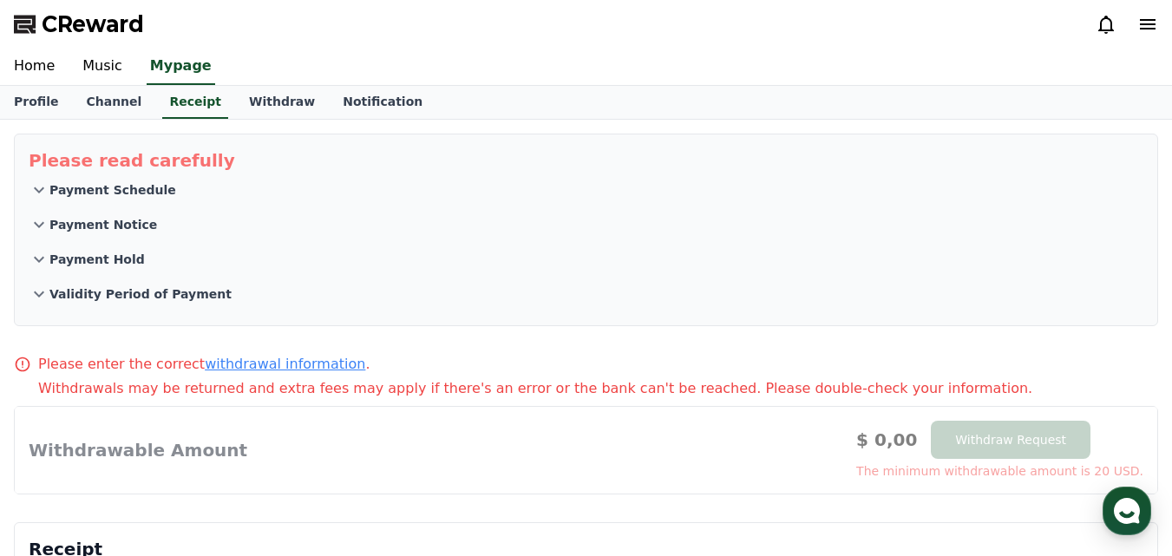
click at [33, 217] on icon at bounding box center [39, 224] width 21 height 21
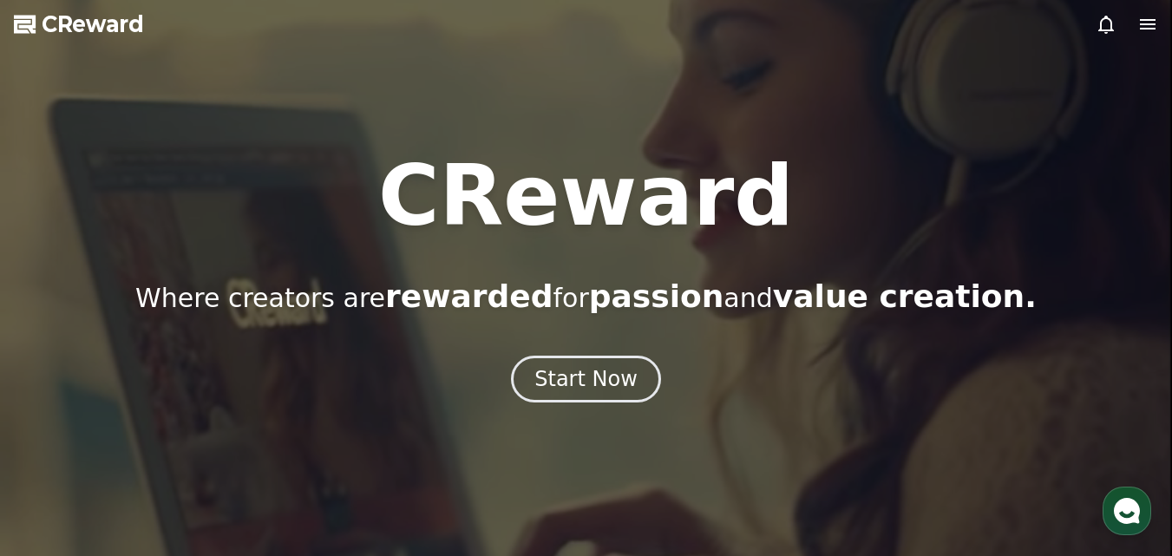
click at [1148, 26] on icon at bounding box center [1147, 24] width 21 height 21
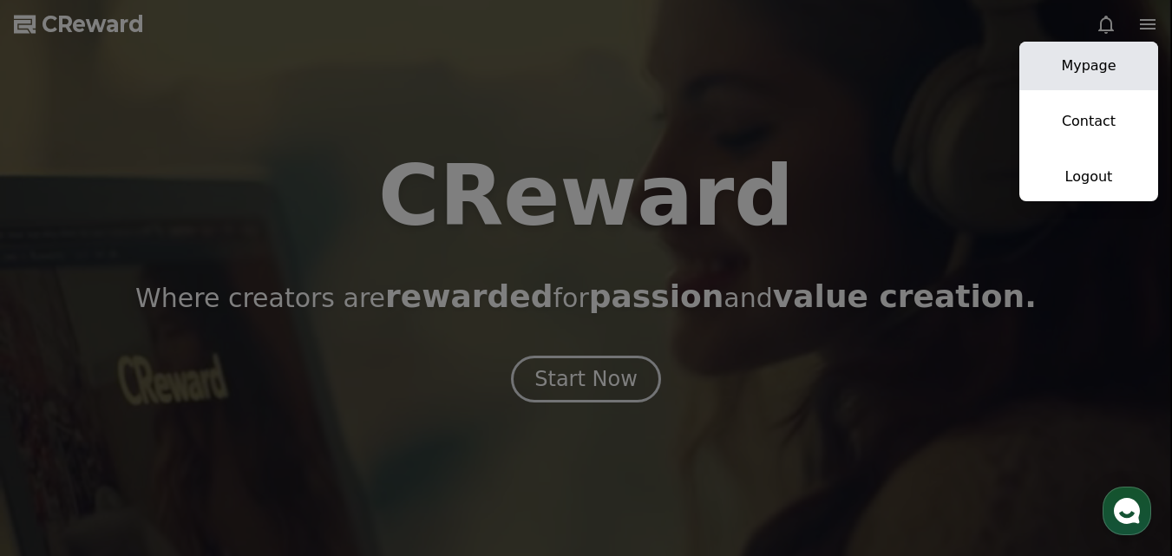
click at [1120, 79] on link "Mypage" at bounding box center [1088, 66] width 139 height 49
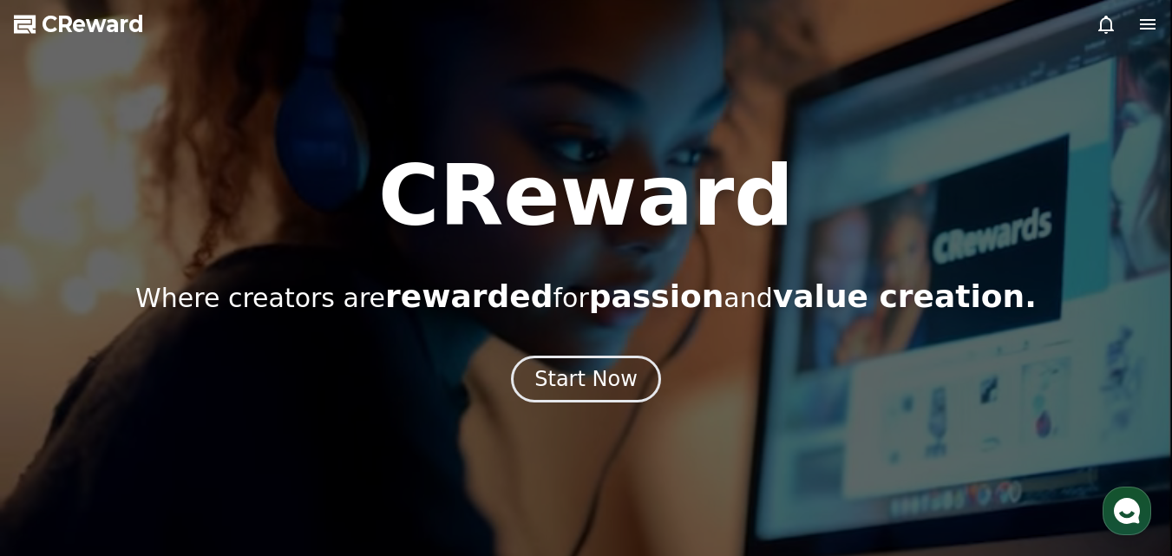
select select "**********"
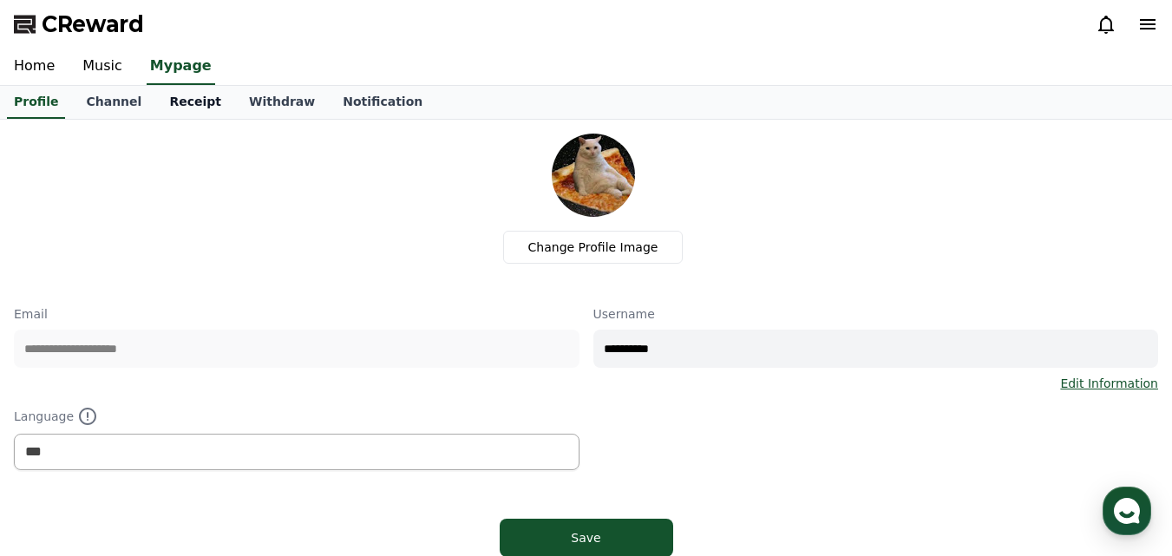
click at [167, 108] on link "Receipt" at bounding box center [195, 102] width 80 height 33
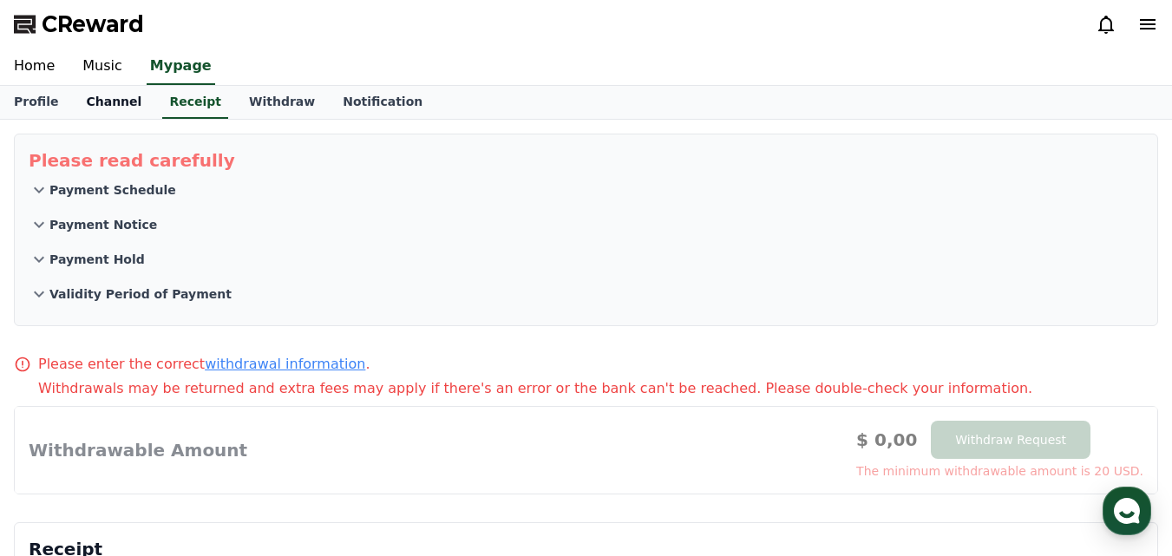
click at [82, 86] on link "Channel" at bounding box center [113, 102] width 83 height 33
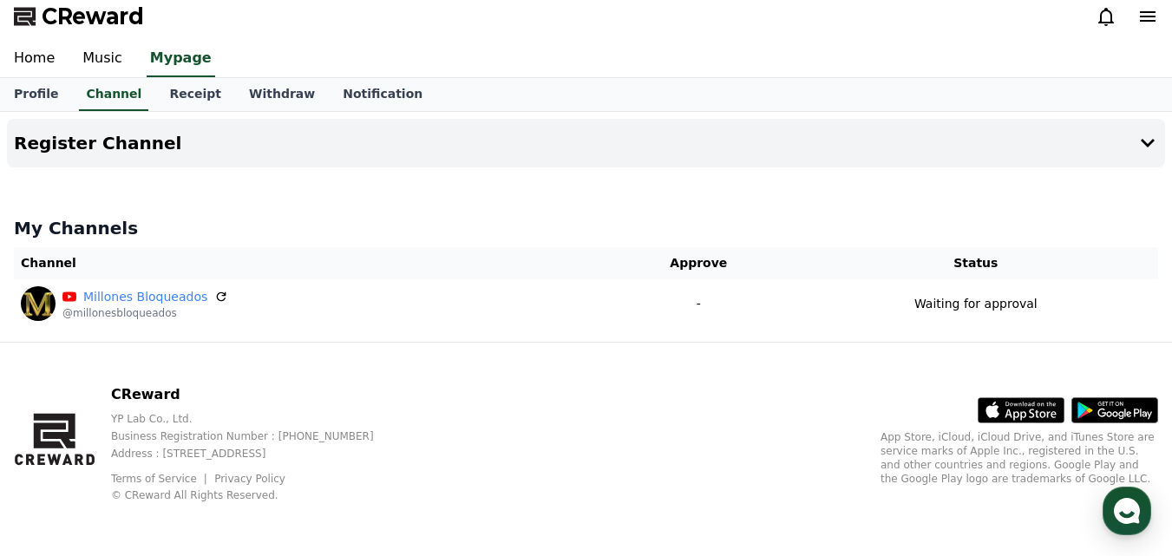
scroll to position [10, 0]
